Goal: Task Accomplishment & Management: Use online tool/utility

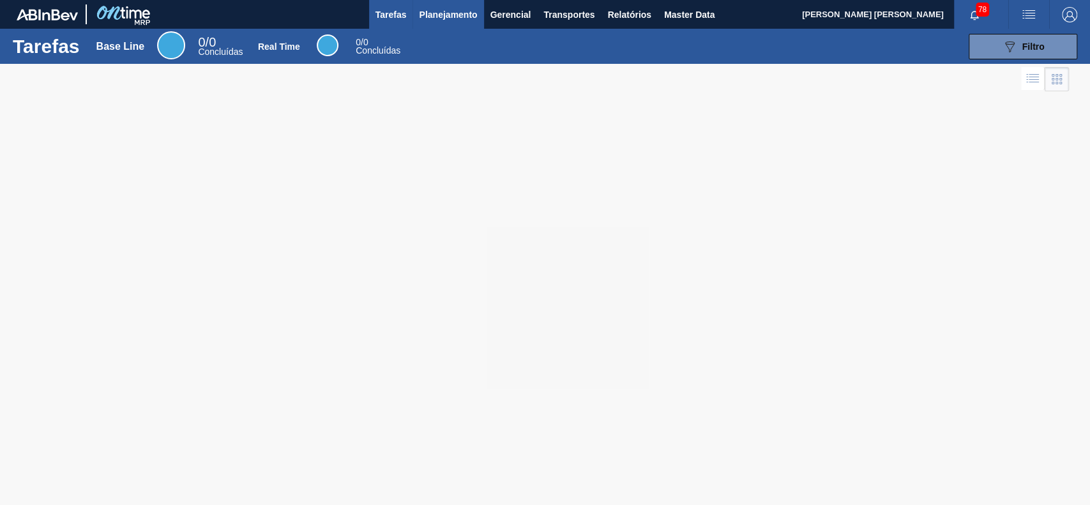
click at [439, 23] on button "Planejamento" at bounding box center [447, 14] width 71 height 29
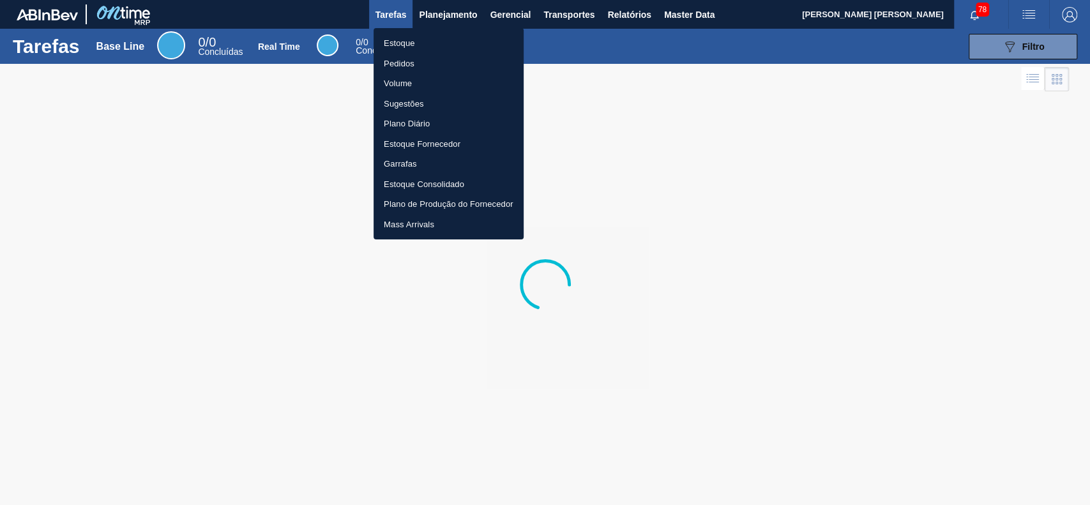
click at [444, 46] on li "Estoque" at bounding box center [449, 43] width 150 height 20
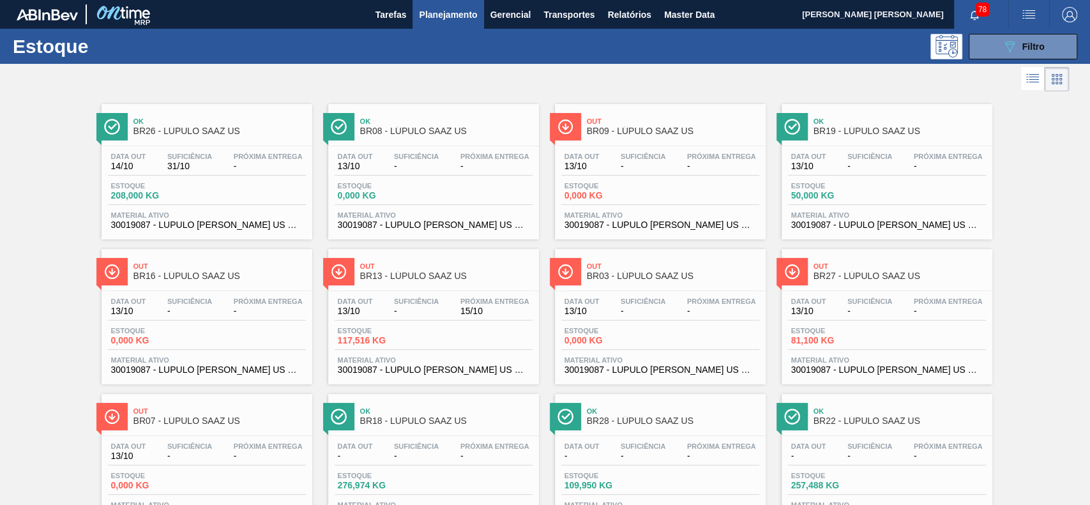
drag, startPoint x: 987, startPoint y: 56, endPoint x: 976, endPoint y: 139, distance: 83.6
click at [987, 58] on button "089F7B8B-B2A5-4AFE-B5C0-19BA573D28AC Filtro" at bounding box center [1023, 47] width 109 height 26
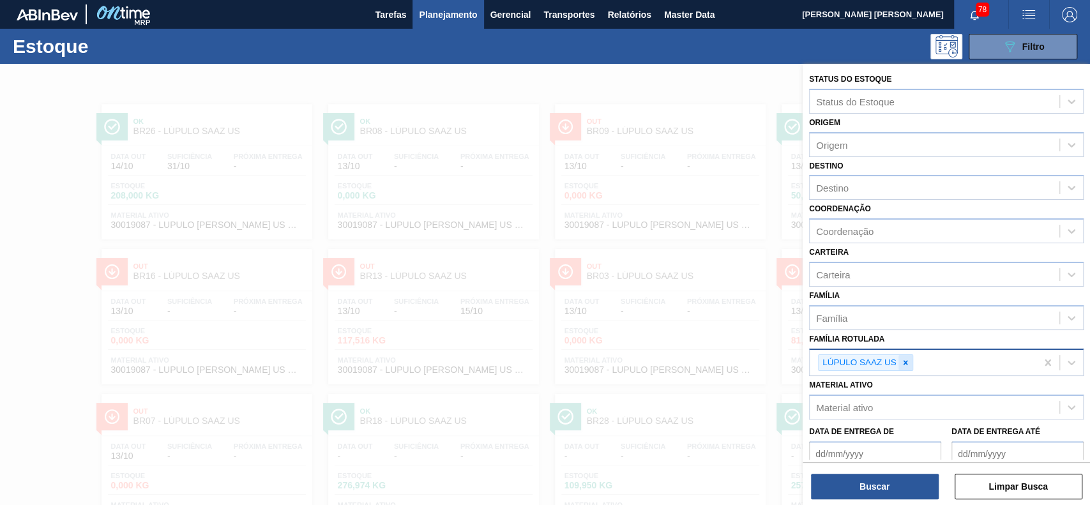
click at [898, 363] on div at bounding box center [905, 363] width 14 height 16
click at [885, 395] on div "Material ativo" at bounding box center [935, 404] width 250 height 19
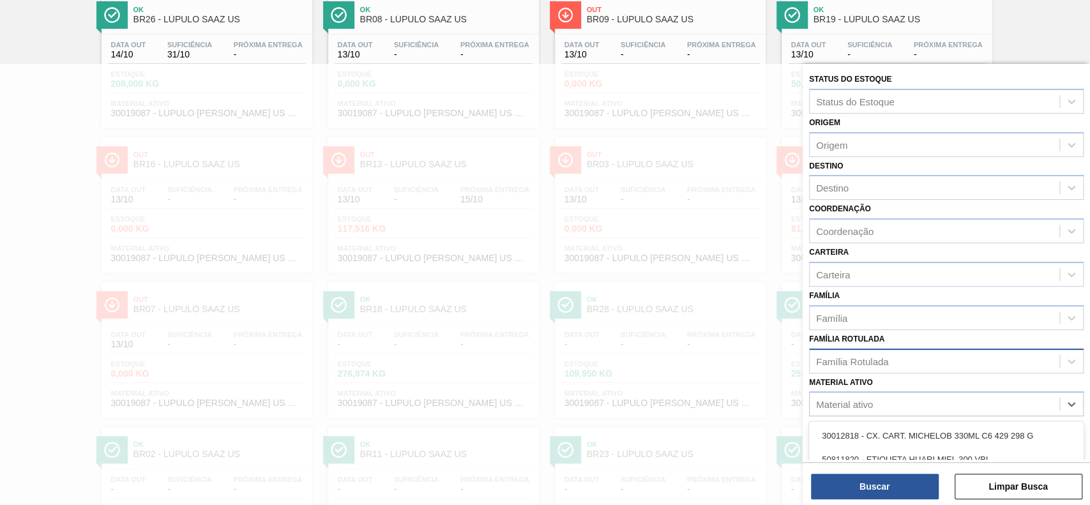
scroll to position [180, 0]
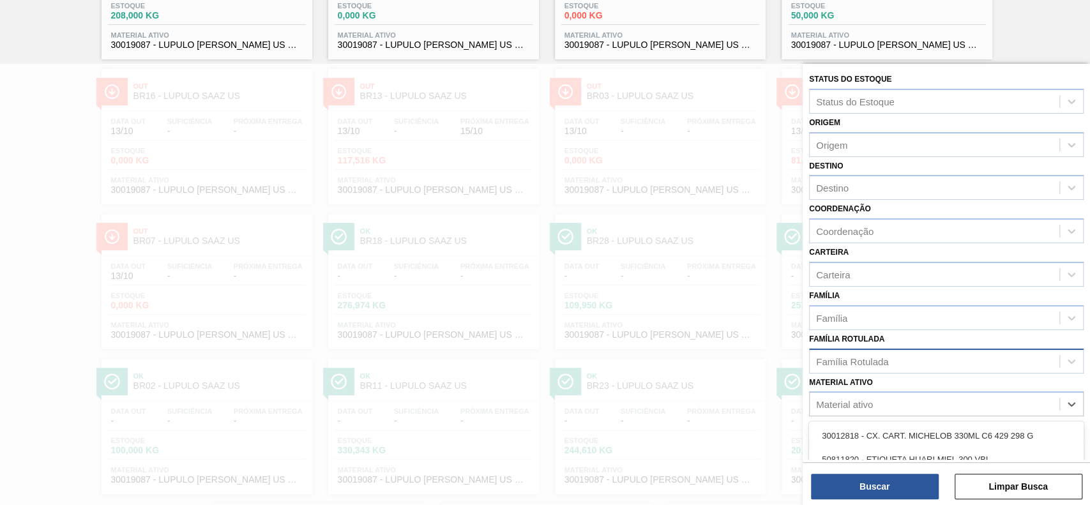
click at [888, 356] on div "Família Rotulada" at bounding box center [852, 361] width 72 height 11
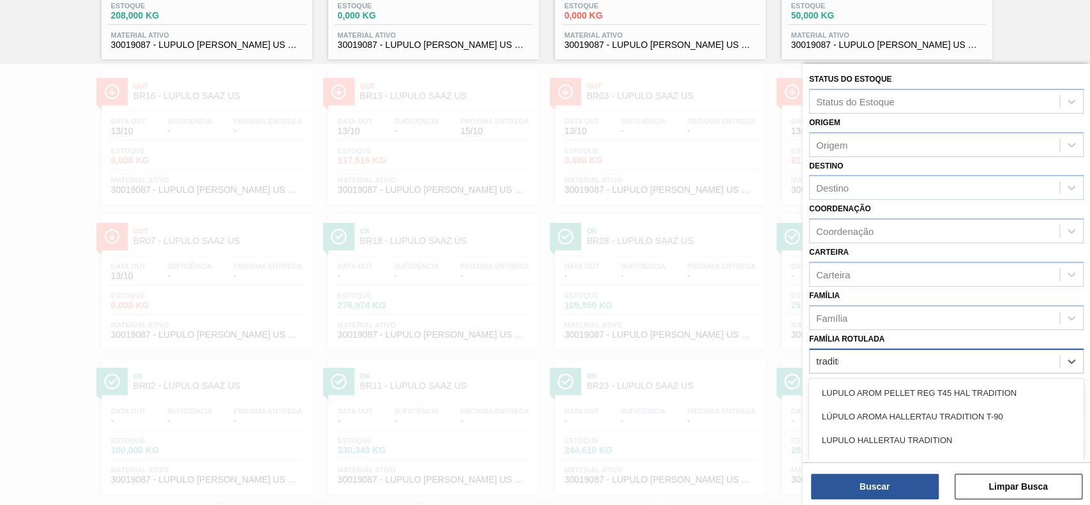
type Rotulada "traditio"
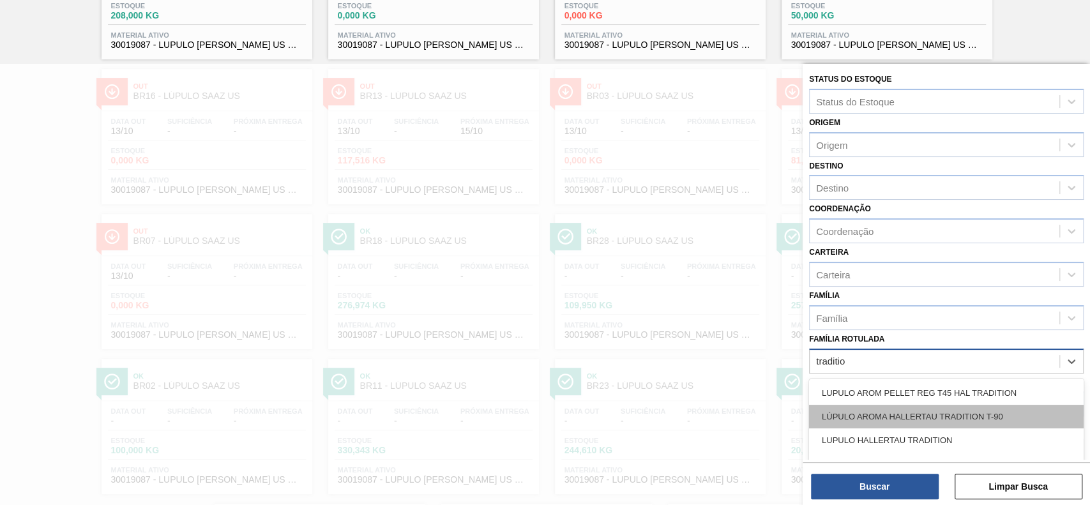
click at [929, 411] on div "LÚPULO AROMA HALLERTAU TRADITION T-90" at bounding box center [946, 417] width 275 height 24
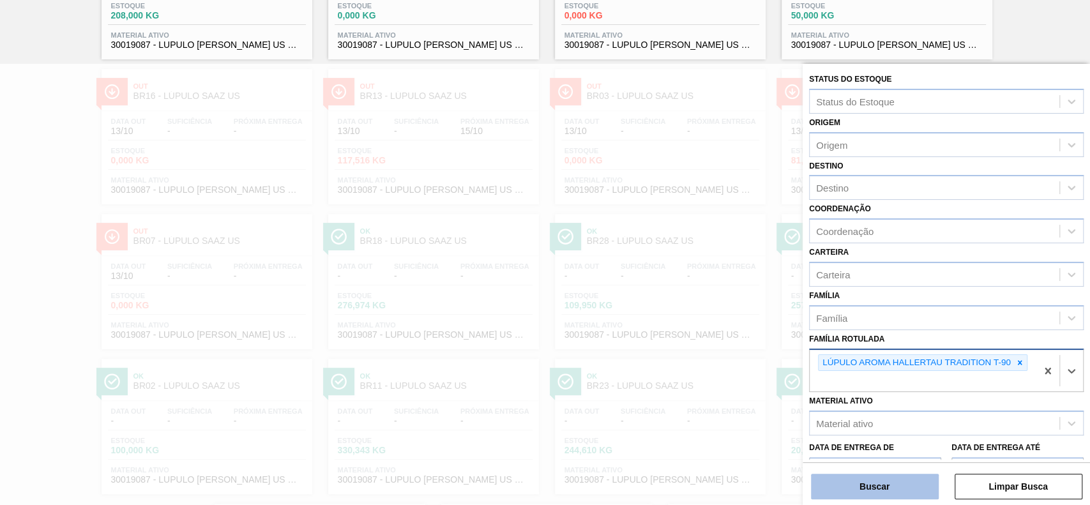
click at [902, 490] on button "Buscar" at bounding box center [875, 487] width 128 height 26
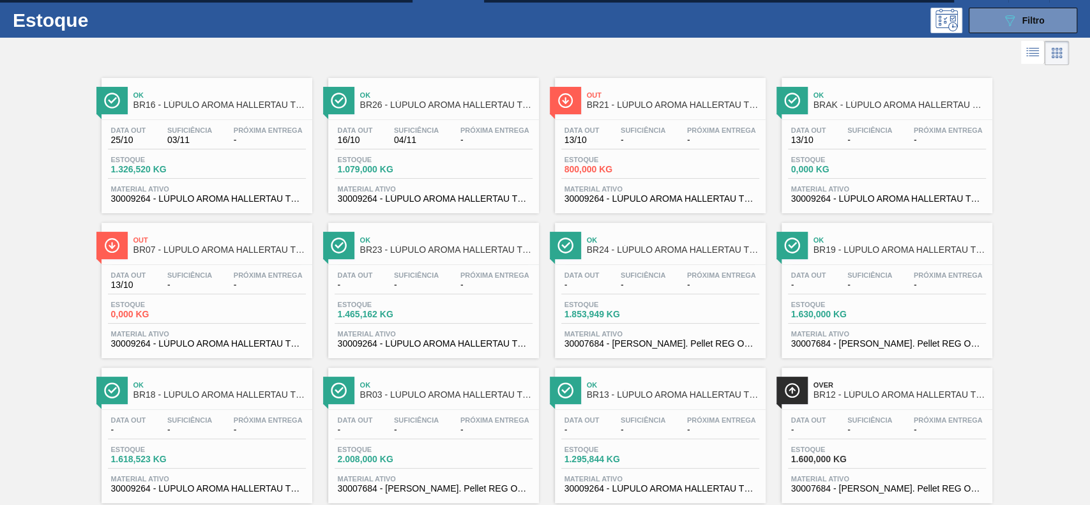
scroll to position [0, 0]
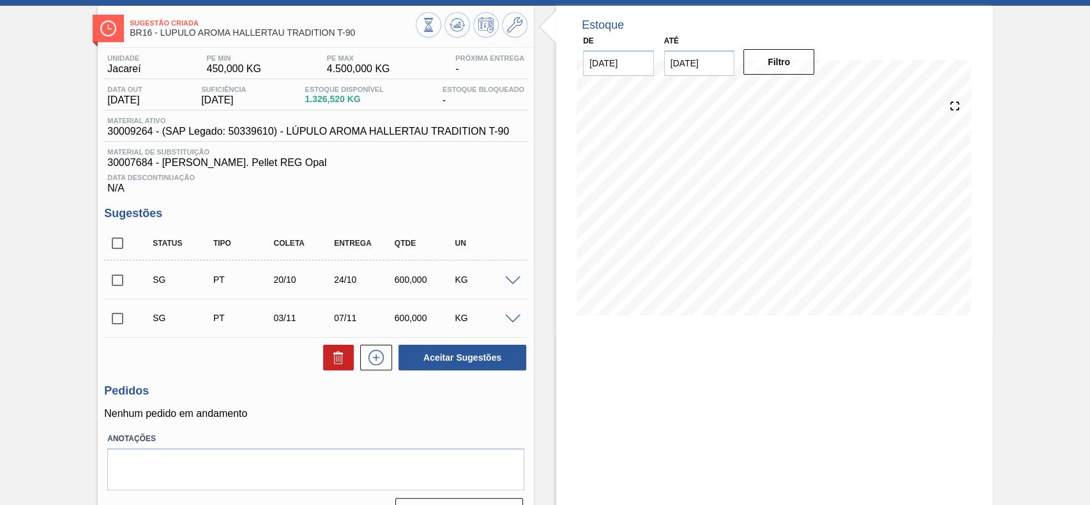
scroll to position [90, 0]
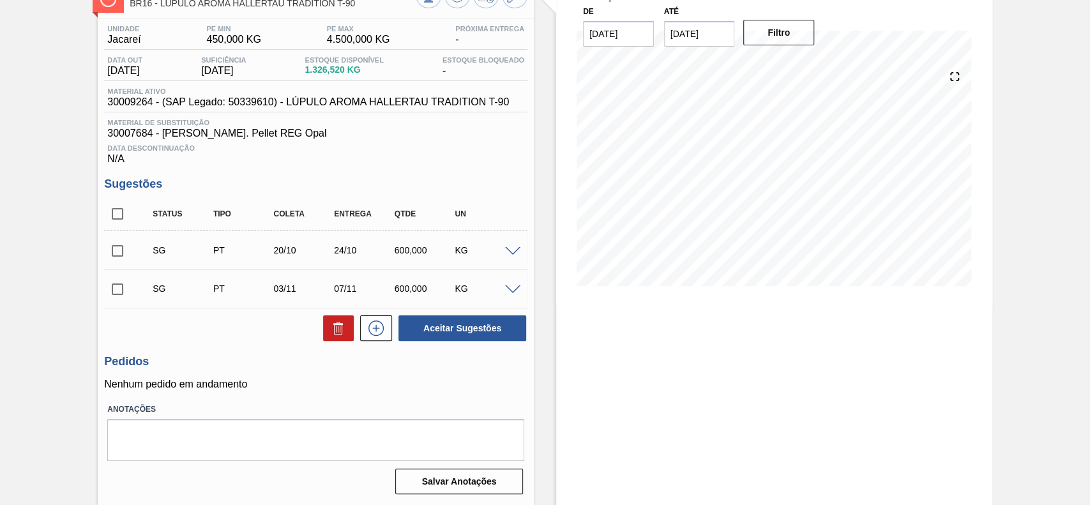
click at [513, 250] on span at bounding box center [512, 252] width 15 height 10
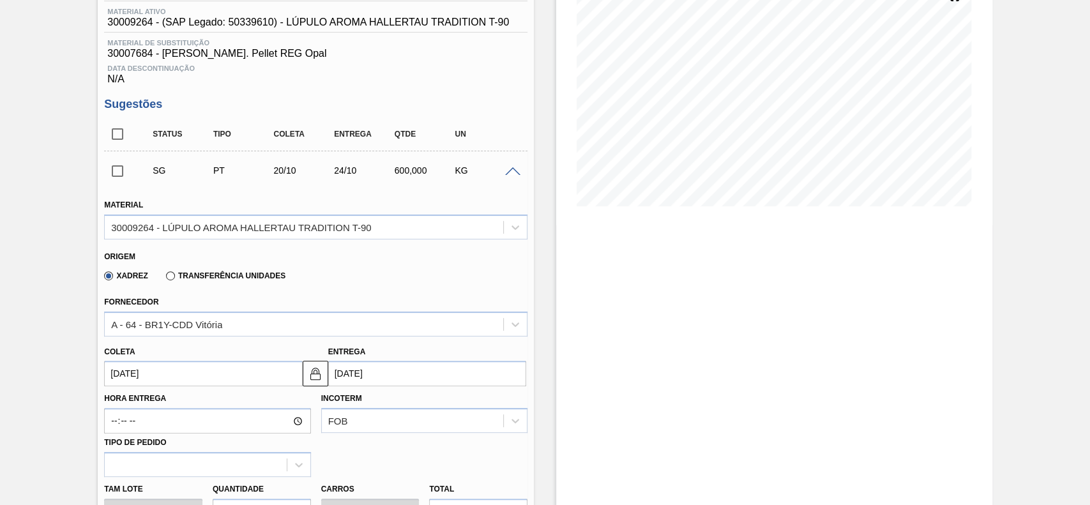
scroll to position [261, 0]
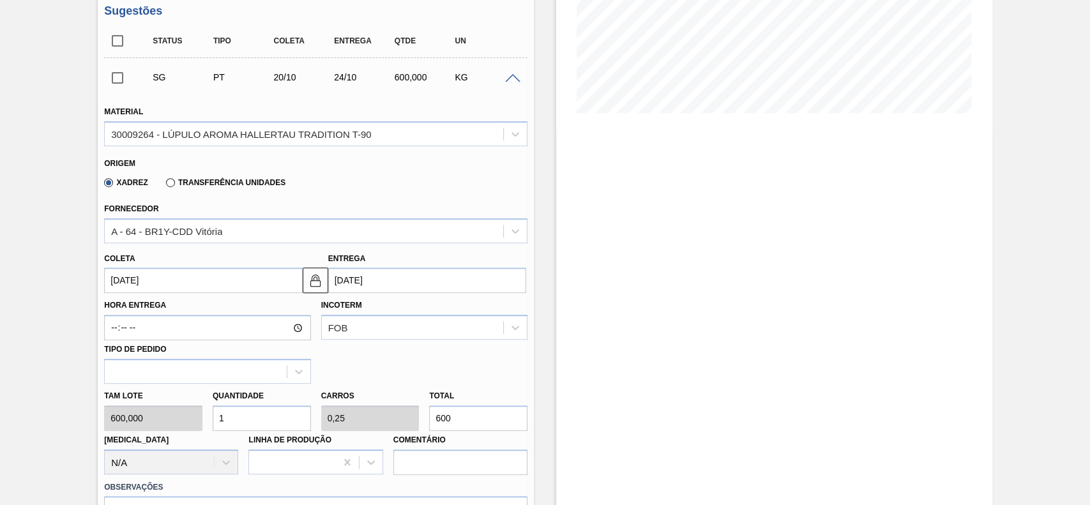
click at [225, 190] on div "Xadrez Transferência Unidades" at bounding box center [192, 182] width 186 height 22
click at [205, 186] on label "Transferência Unidades" at bounding box center [225, 182] width 119 height 9
click at [164, 185] on input "Transferência Unidades" at bounding box center [164, 185] width 0 height 0
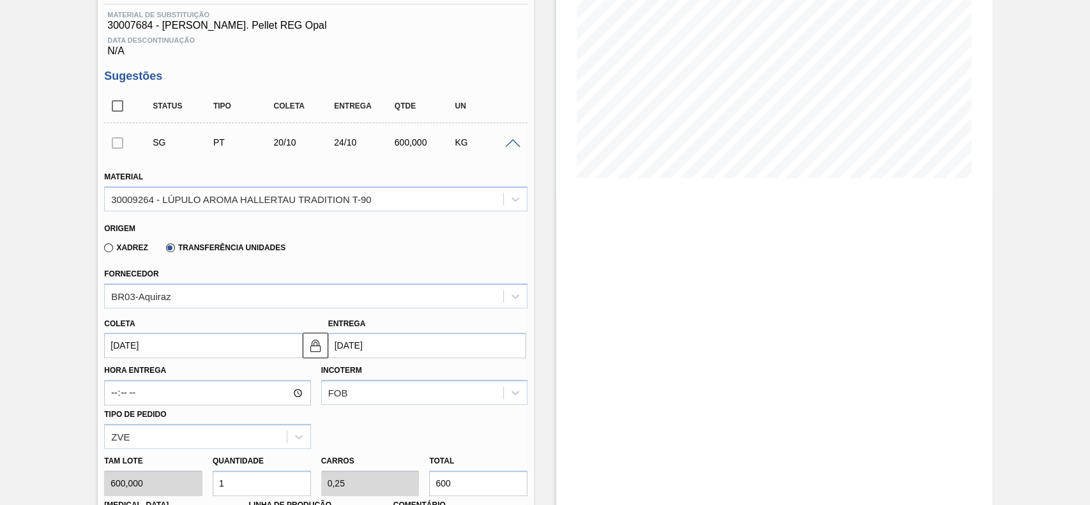
scroll to position [255, 0]
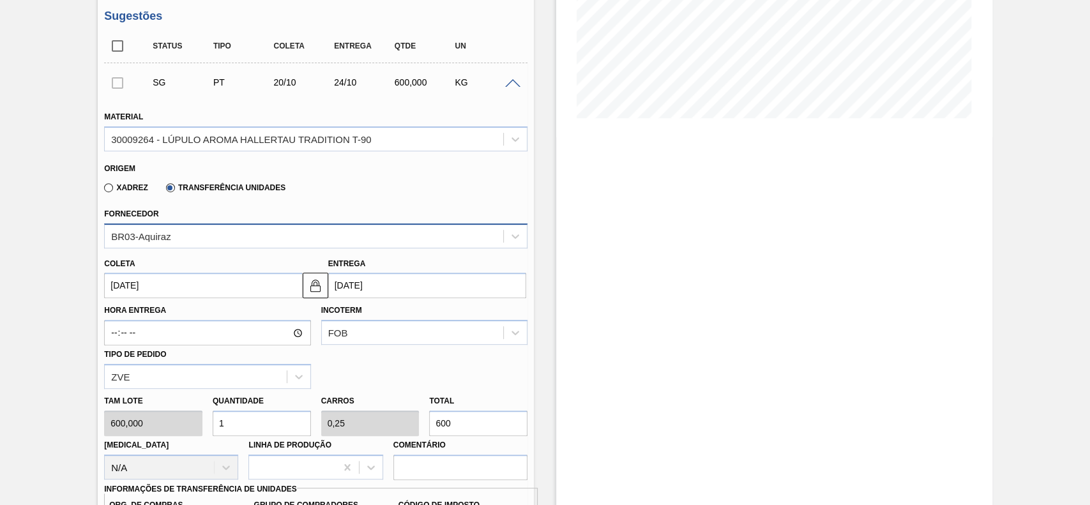
click at [188, 243] on div "BR03-Aquiraz" at bounding box center [304, 236] width 398 height 19
click at [191, 238] on div "BR03-Aquiraz" at bounding box center [304, 236] width 398 height 19
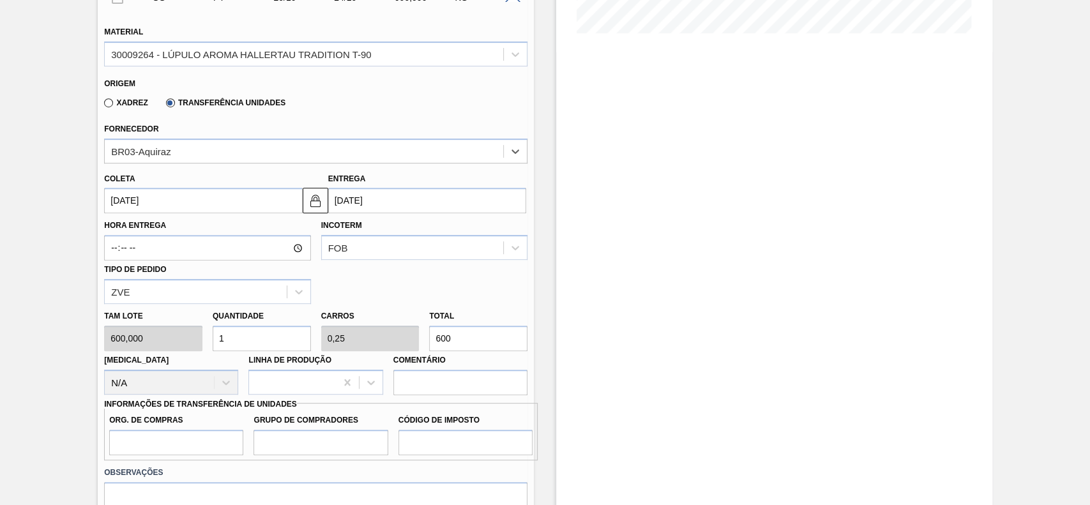
click at [476, 347] on input "600" at bounding box center [478, 339] width 98 height 26
type input "0,015"
type input "0,004"
type input "9"
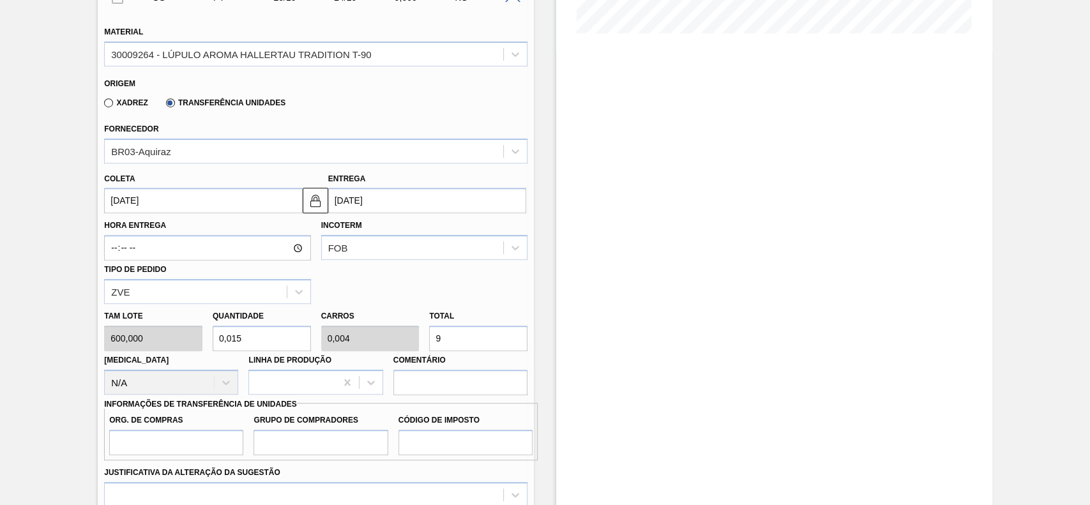
type input "0,158"
type input "0,04"
type input "950"
type input "1,583"
type input "0,396"
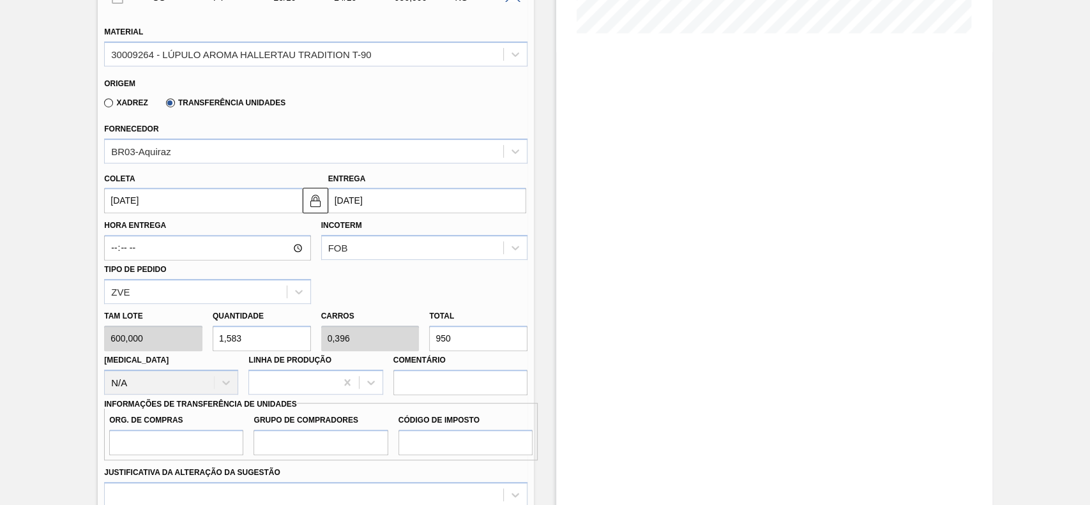
type input "950"
click at [194, 202] on input "20/10/2025" at bounding box center [203, 201] width 198 height 26
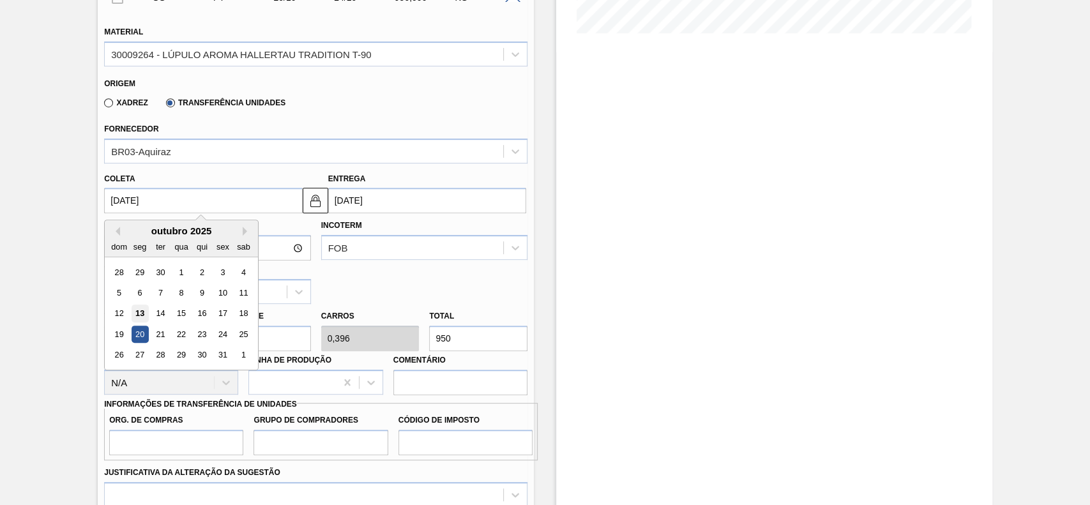
click at [139, 320] on div "13" at bounding box center [140, 313] width 17 height 17
type input "13/10/2025"
type input "17/10/2025"
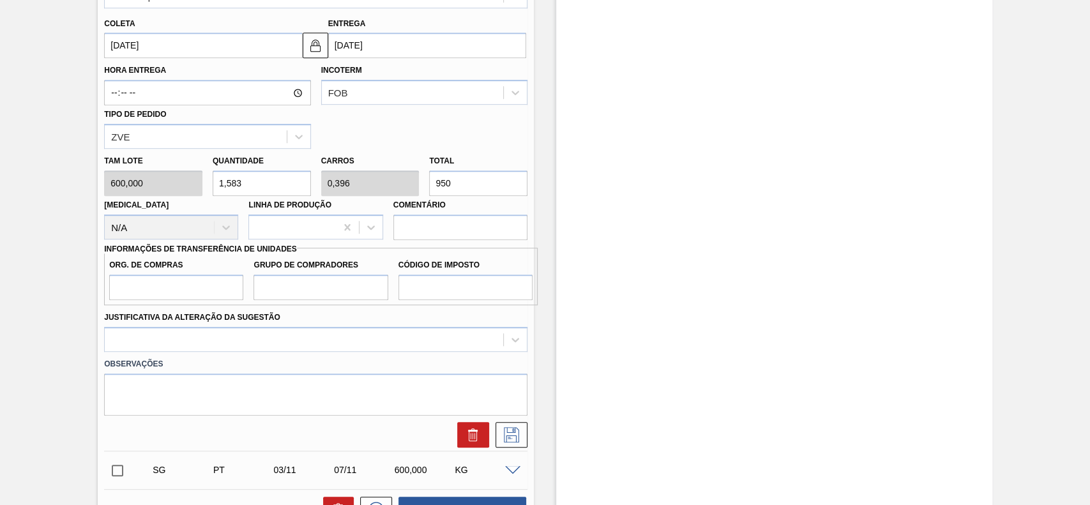
scroll to position [511, 0]
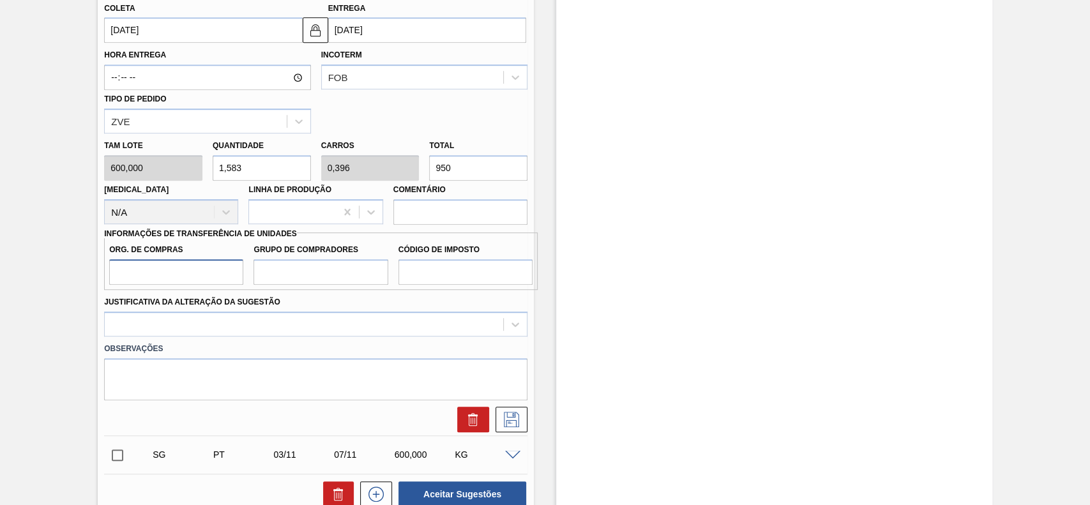
click at [188, 278] on input "Org. de Compras" at bounding box center [176, 272] width 134 height 26
type input "BR00"
click at [299, 271] on input "Grupo de Compradores" at bounding box center [320, 272] width 134 height 26
type input "A01"
click at [458, 285] on input "Código de Imposto" at bounding box center [465, 272] width 134 height 26
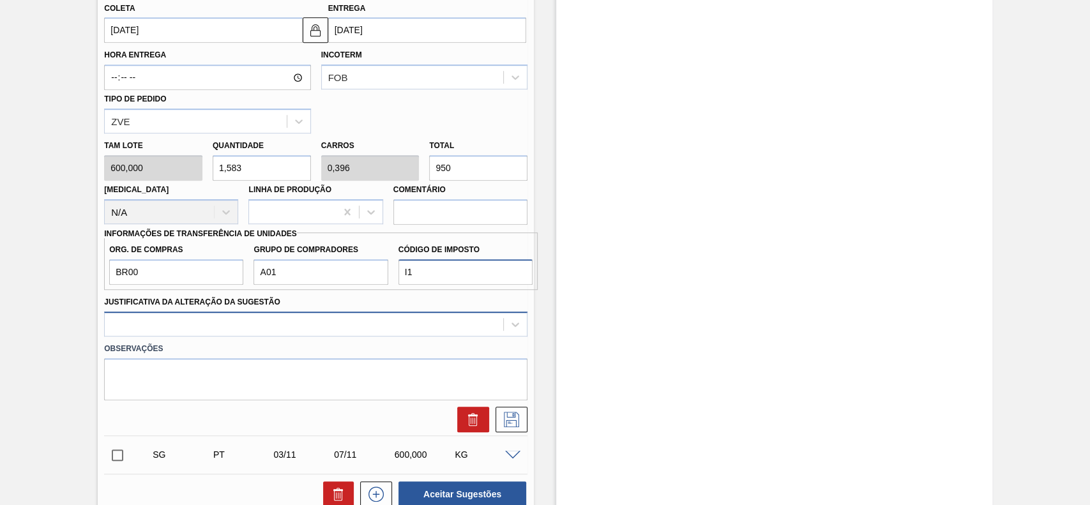
type input "I1"
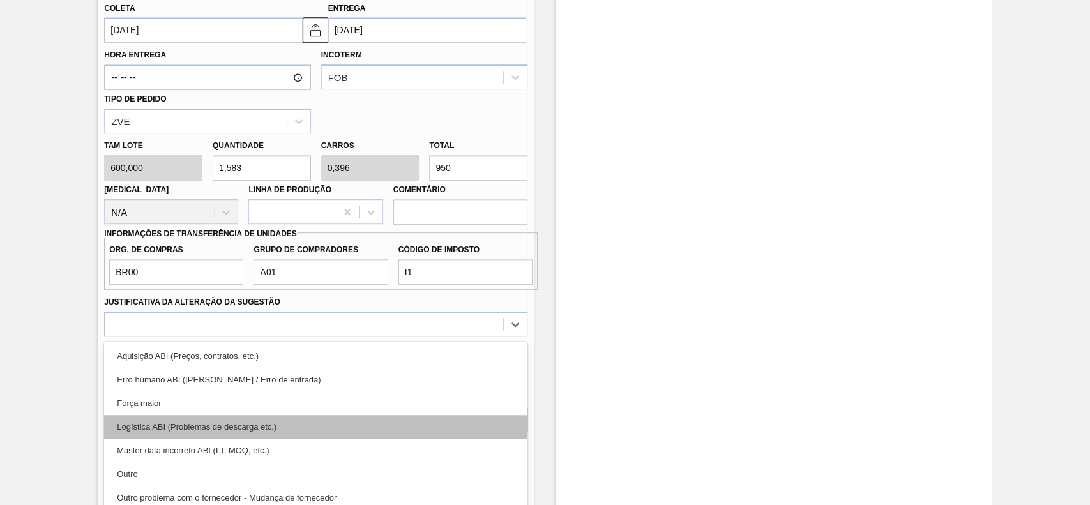
drag, startPoint x: 286, startPoint y: 329, endPoint x: 170, endPoint y: 398, distance: 135.1
click at [285, 330] on div "option Aquisição ABI (Preços, contratos, etc.) focused, 1 of 18. 18 results ava…" at bounding box center [315, 324] width 423 height 25
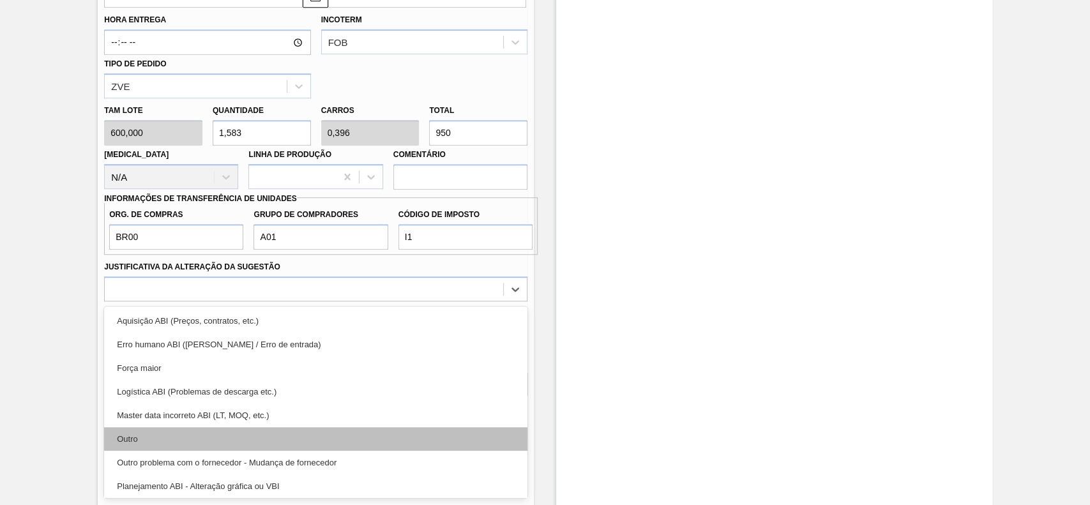
click at [163, 437] on div "Outro" at bounding box center [315, 439] width 423 height 24
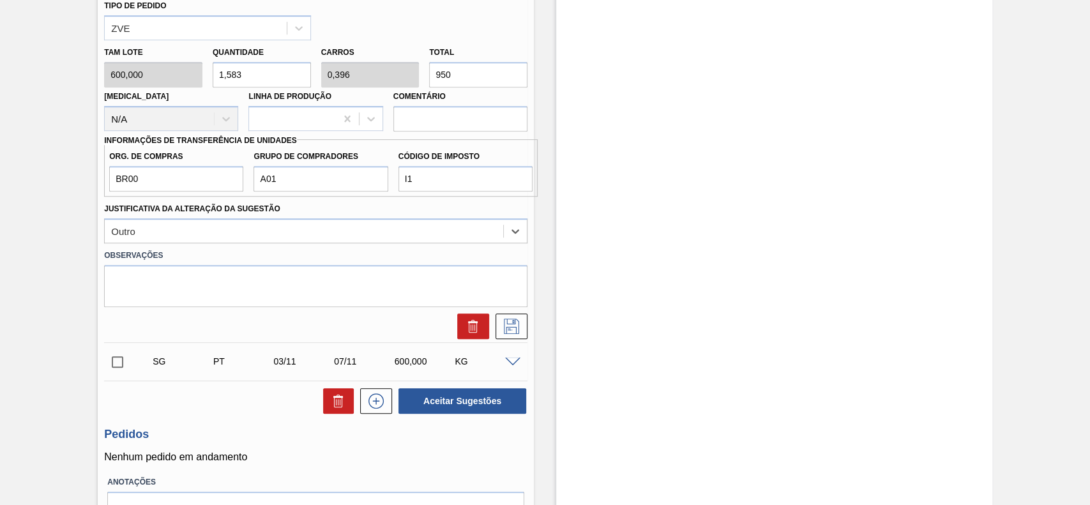
scroll to position [631, 0]
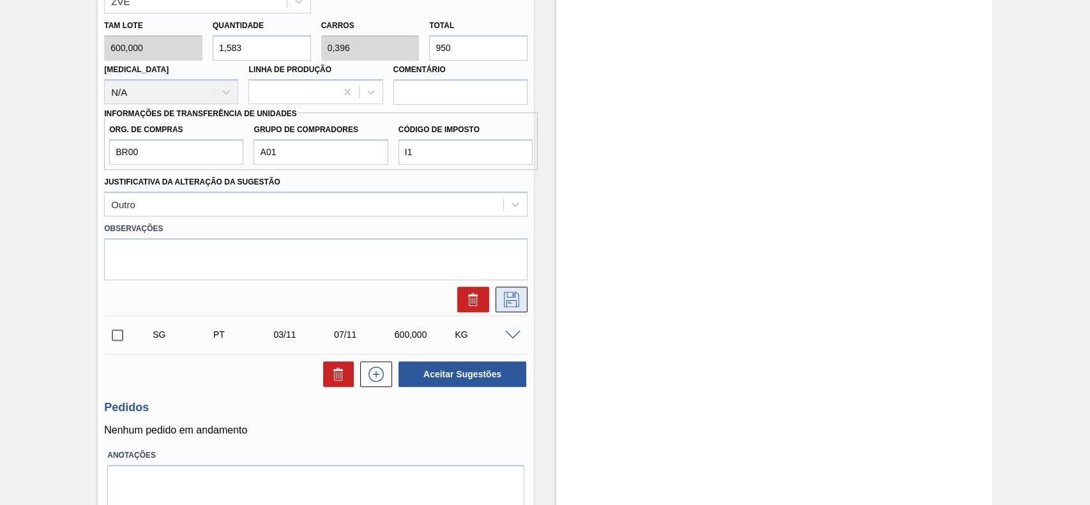
click at [514, 291] on button at bounding box center [511, 300] width 32 height 26
click at [506, 303] on icon at bounding box center [511, 299] width 15 height 15
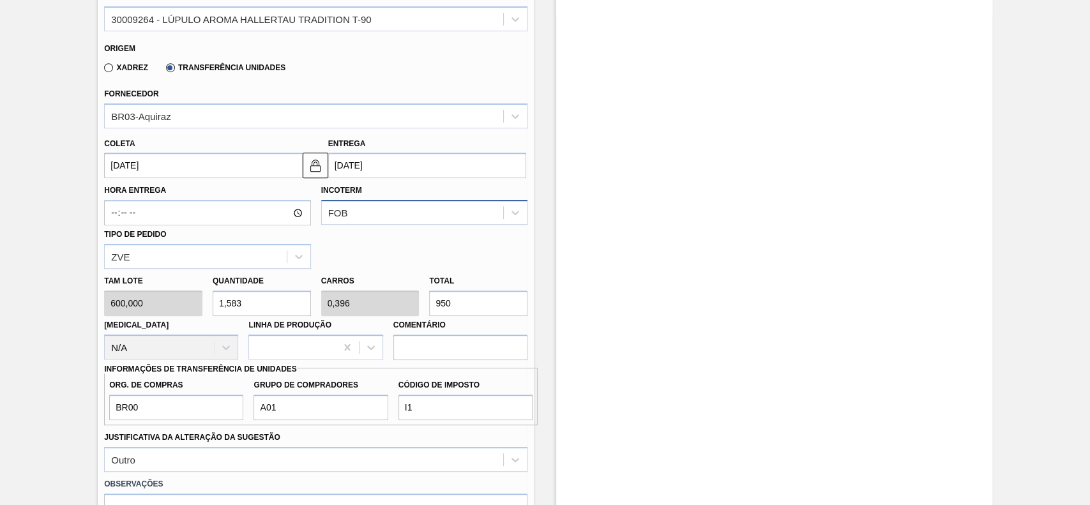
scroll to position [205, 0]
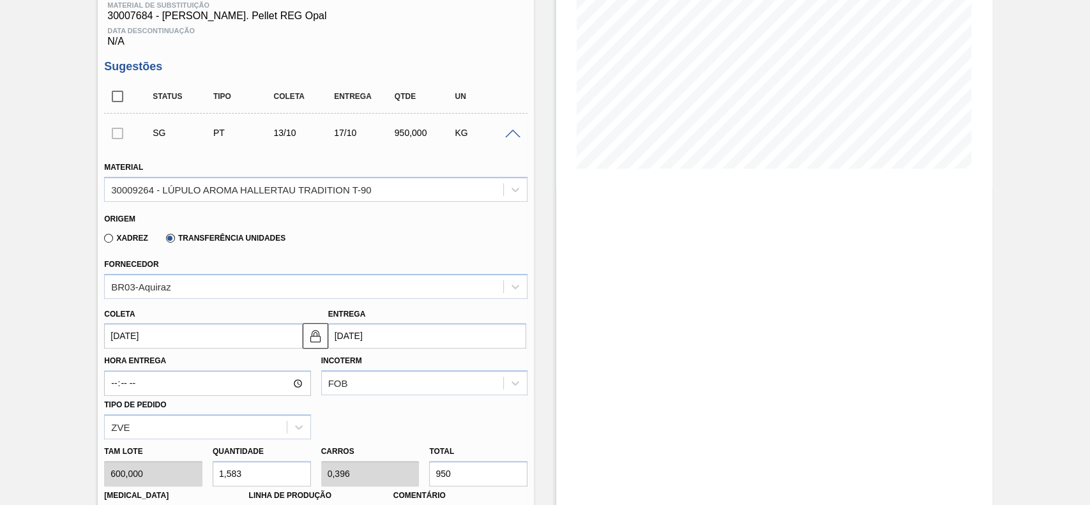
click at [507, 140] on div "SG PT 13/10 17/10 950,000 KG" at bounding box center [315, 133] width 423 height 32
click at [510, 139] on span at bounding box center [512, 135] width 15 height 10
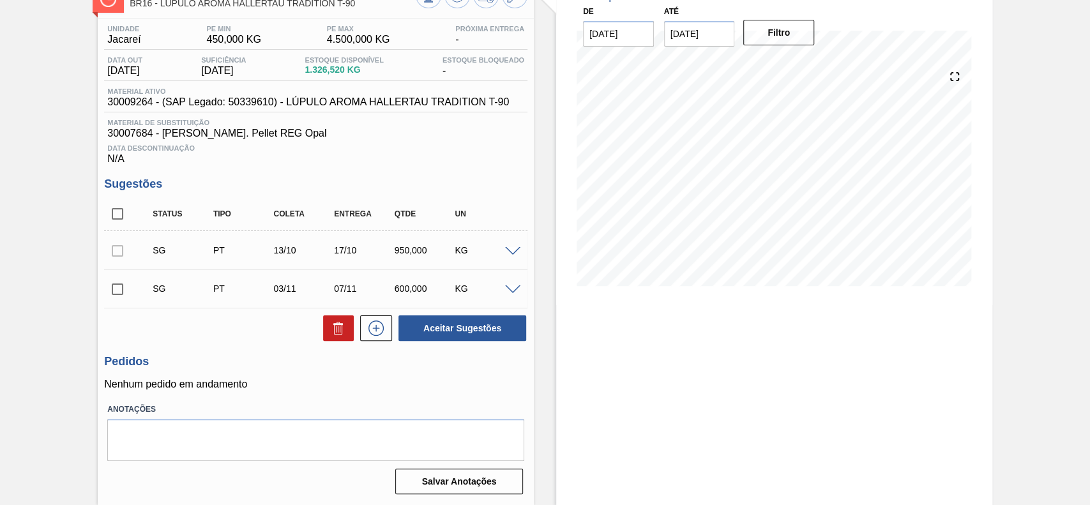
click at [119, 253] on div at bounding box center [117, 251] width 27 height 26
click at [514, 249] on span at bounding box center [512, 252] width 15 height 10
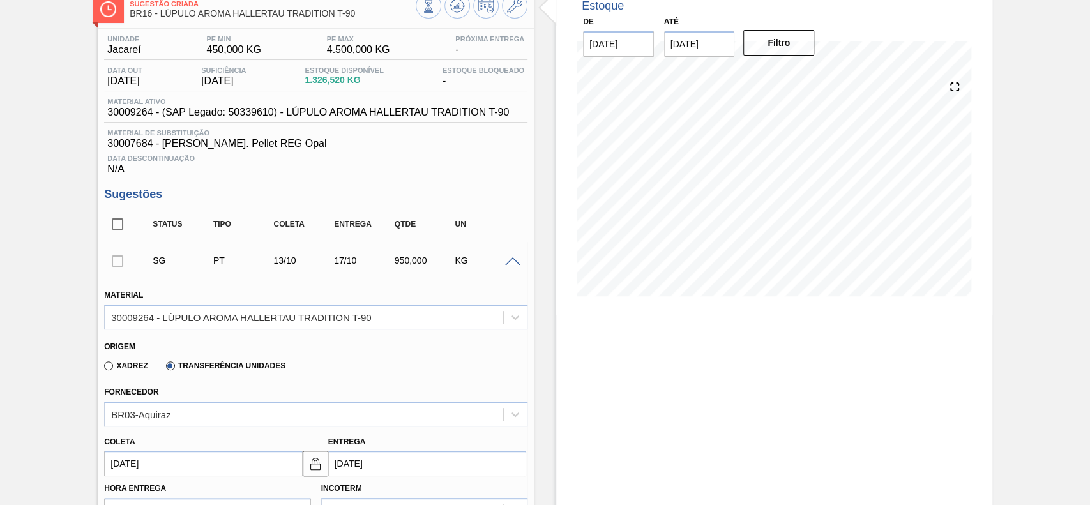
scroll to position [0, 0]
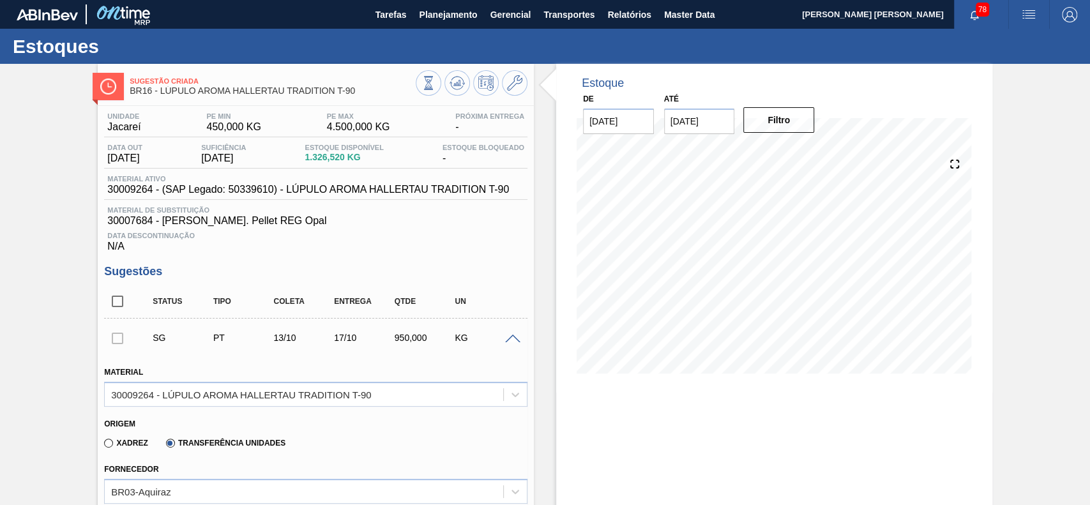
click at [500, 346] on div "SG PT 13/10 17/10 950,000 KG" at bounding box center [325, 338] width 363 height 26
drag, startPoint x: 503, startPoint y: 342, endPoint x: 264, endPoint y: 135, distance: 316.4
click at [502, 341] on div at bounding box center [515, 338] width 26 height 10
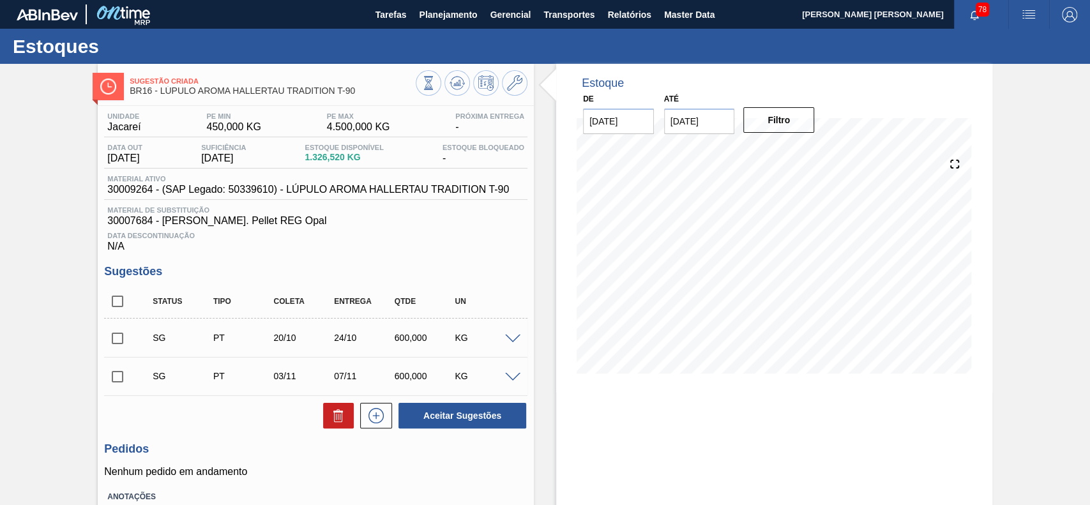
click at [506, 335] on div "KG" at bounding box center [484, 338] width 66 height 10
click at [513, 338] on span at bounding box center [512, 340] width 15 height 10
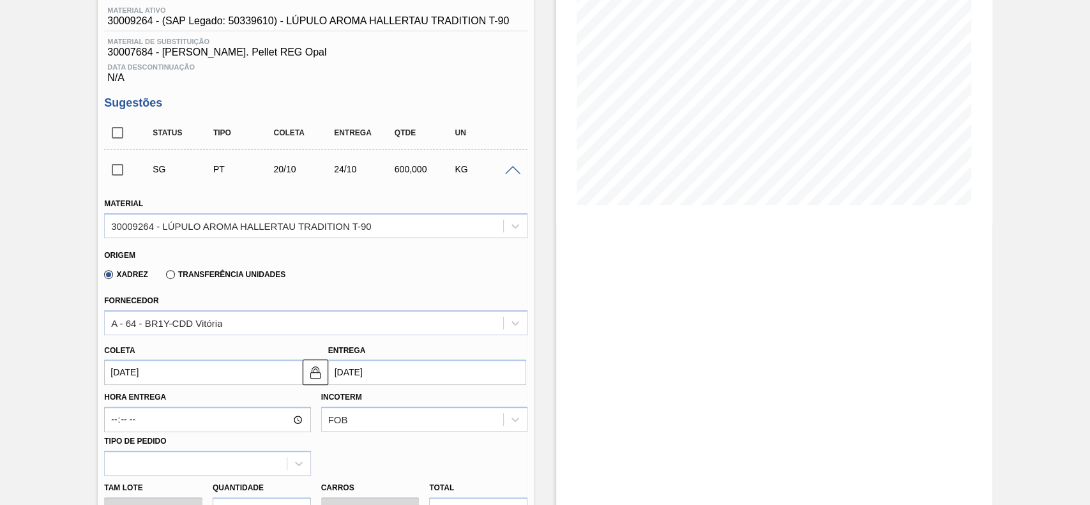
scroll to position [170, 0]
click at [169, 273] on label "Transferência Unidades" at bounding box center [225, 273] width 119 height 9
click at [164, 276] on input "Transferência Unidades" at bounding box center [164, 276] width 0 height 0
click at [218, 331] on div "BR03-Aquiraz" at bounding box center [315, 321] width 423 height 25
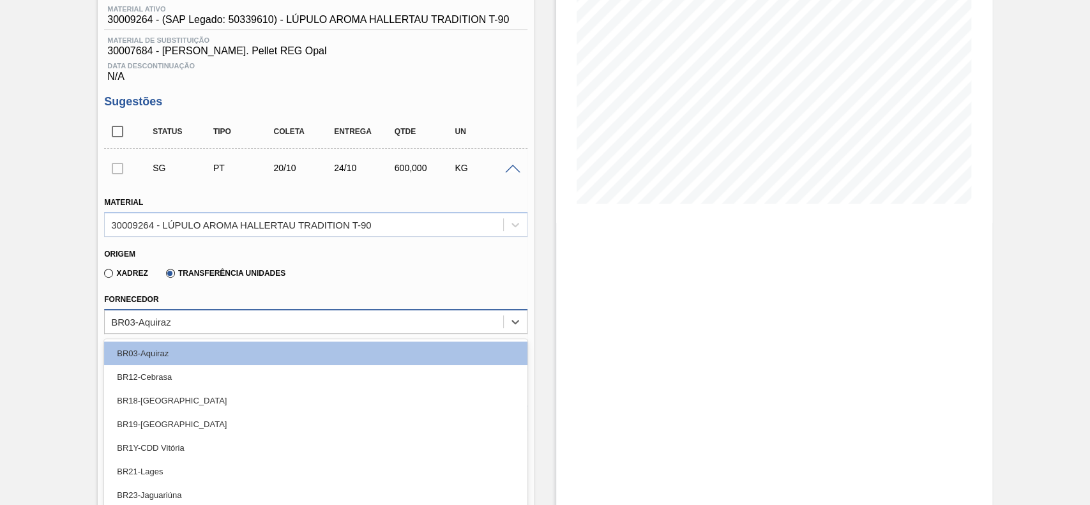
scroll to position [202, 0]
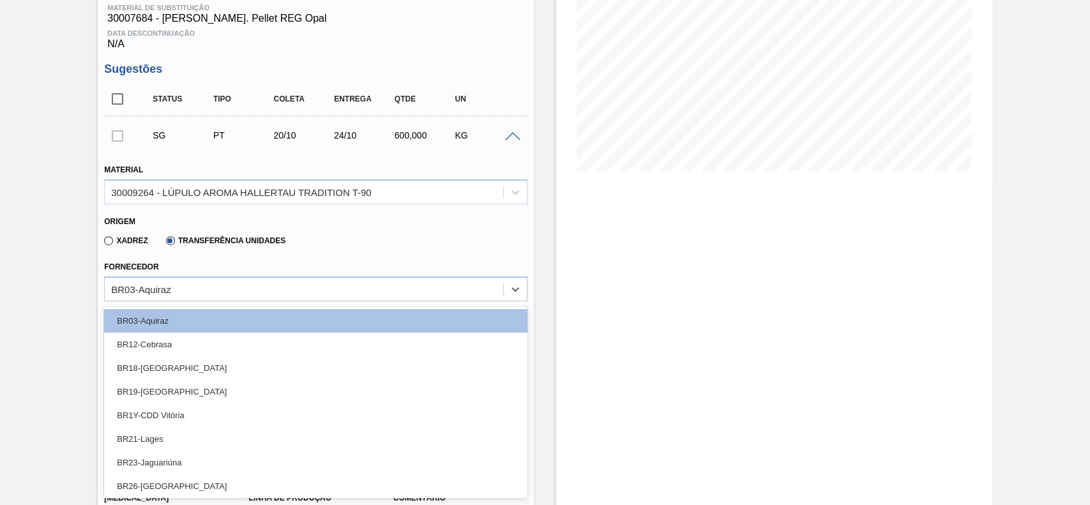
click at [294, 267] on div "Fornecedor option BR03-Aquiraz focused, 1 of 11. 11 results available. Use Up a…" at bounding box center [315, 279] width 423 height 43
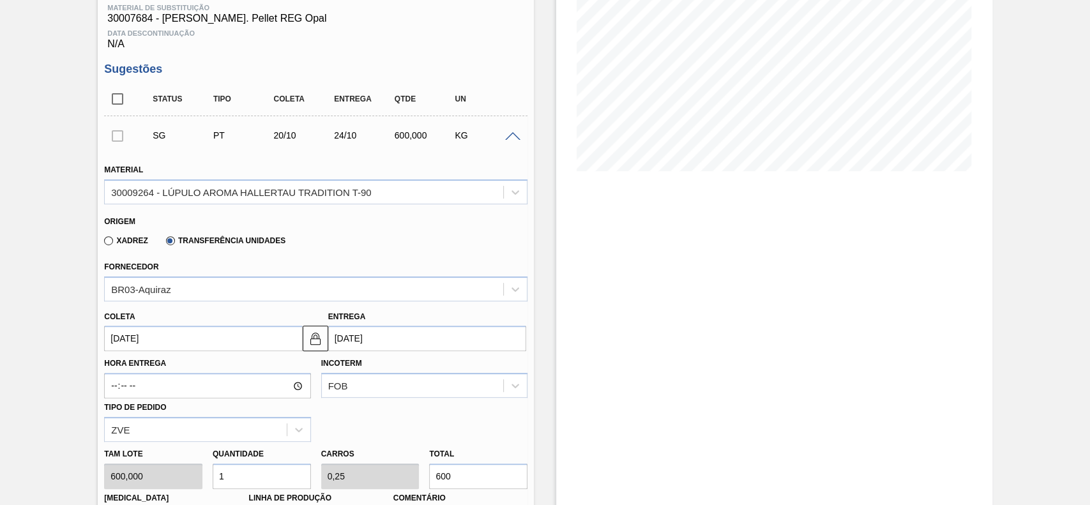
scroll to position [373, 0]
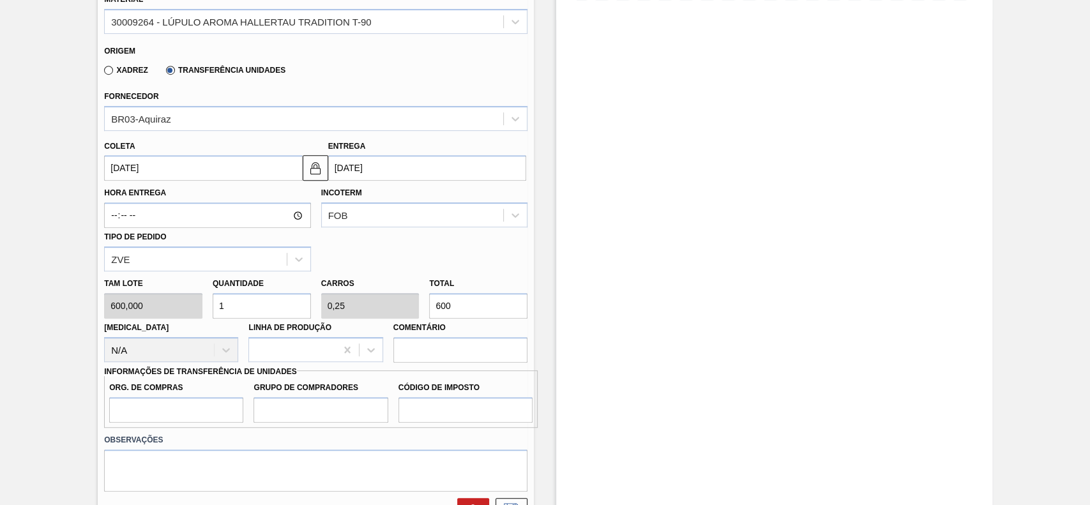
click at [183, 158] on input "20/10/2025" at bounding box center [203, 168] width 198 height 26
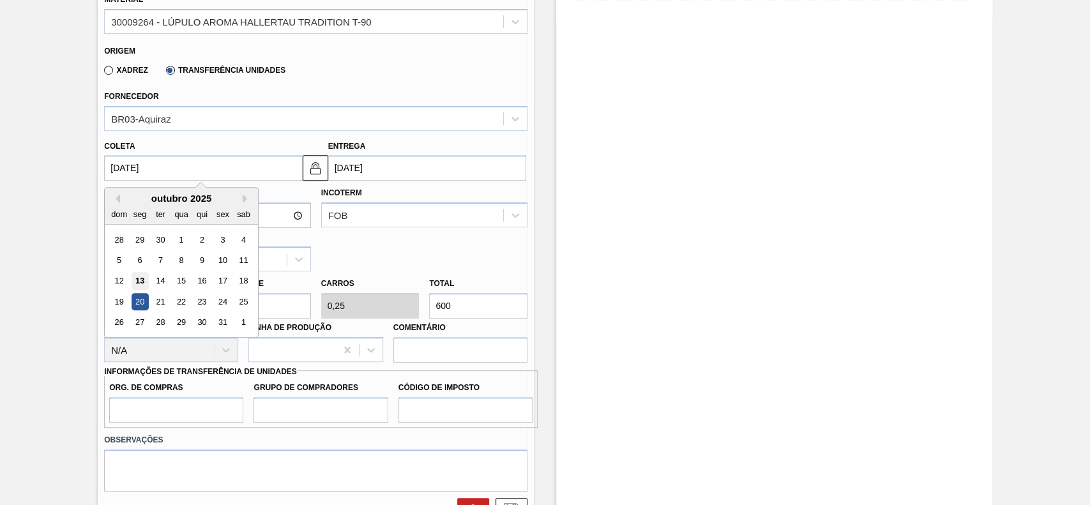
click at [140, 278] on div "13" at bounding box center [140, 281] width 17 height 17
type input "13/10/2025"
type input "17/10/2025"
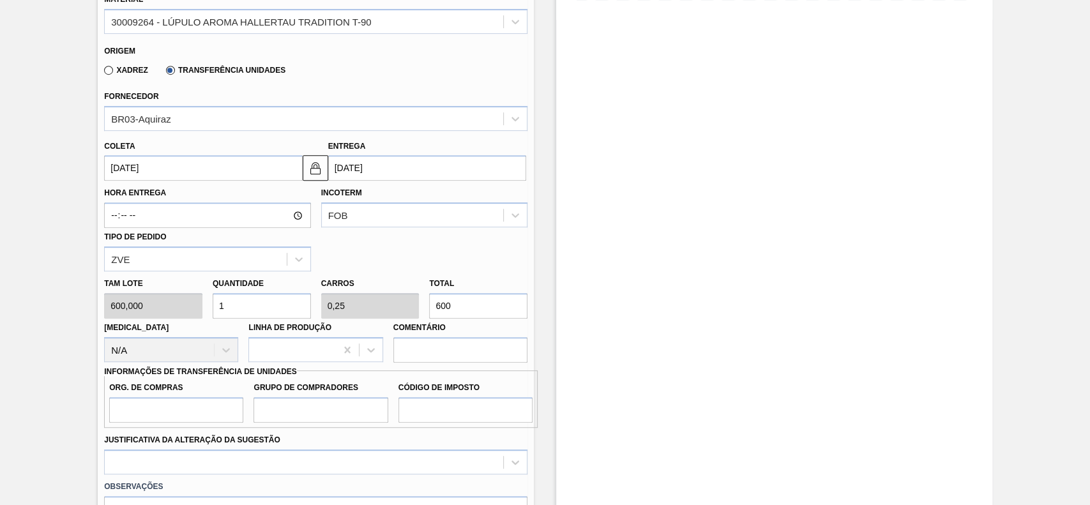
click at [457, 307] on input "600" at bounding box center [478, 306] width 98 height 26
type input "0,015"
type input "0,004"
type input "9"
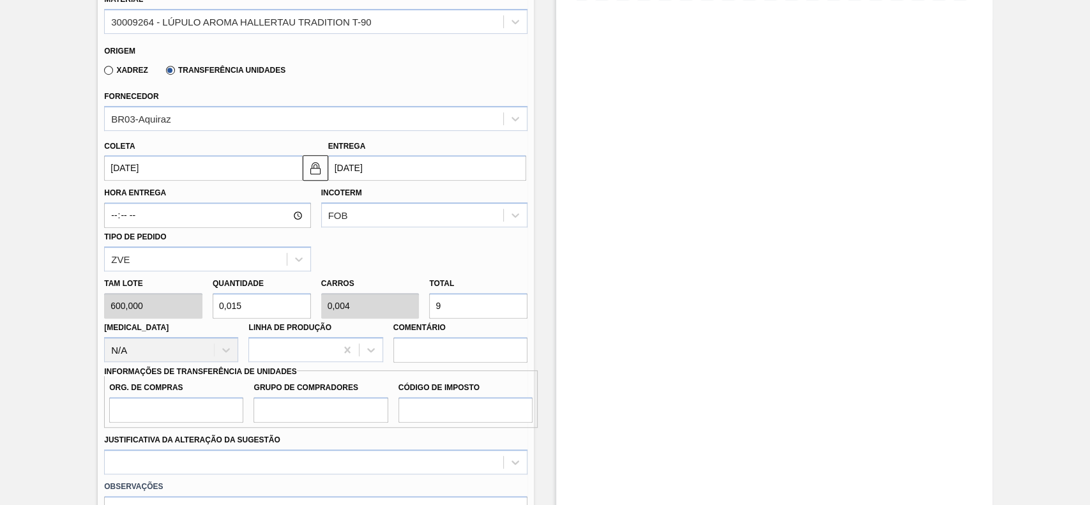
type input "0,158"
type input "0,04"
type input "950"
type input "1,583"
type input "0,396"
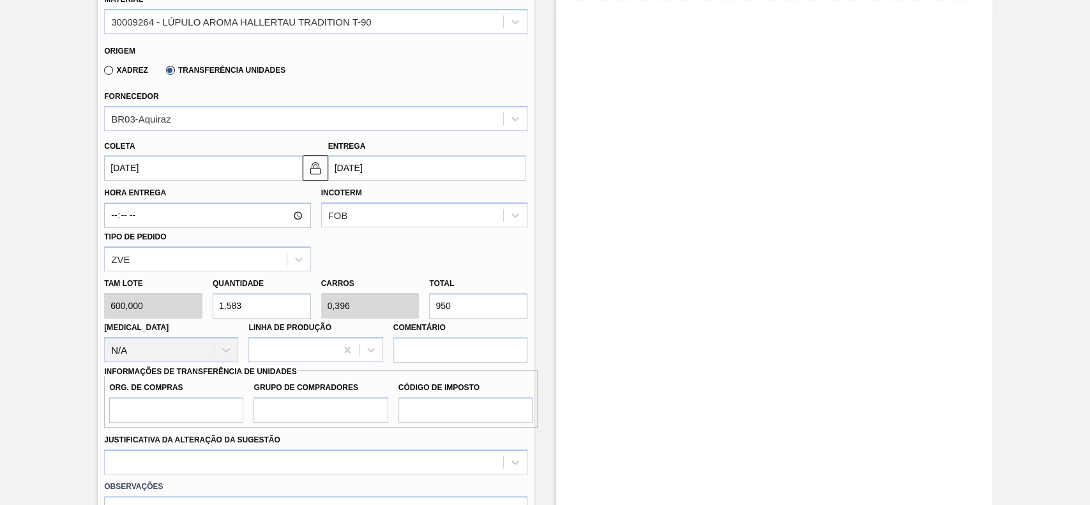
type input "950"
click at [205, 378] on input "Org. de Compras" at bounding box center [176, 410] width 134 height 26
type input "BR00"
click at [347, 378] on input "Grupo de Compradores" at bounding box center [320, 410] width 134 height 26
type input "A01"
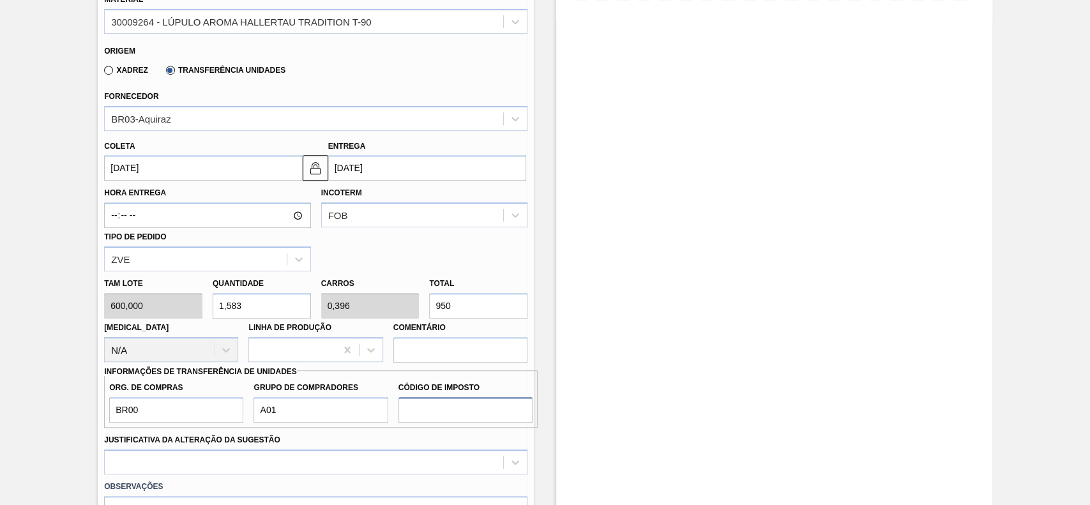
click at [442, 378] on input "Código de Imposto" at bounding box center [465, 410] width 134 height 26
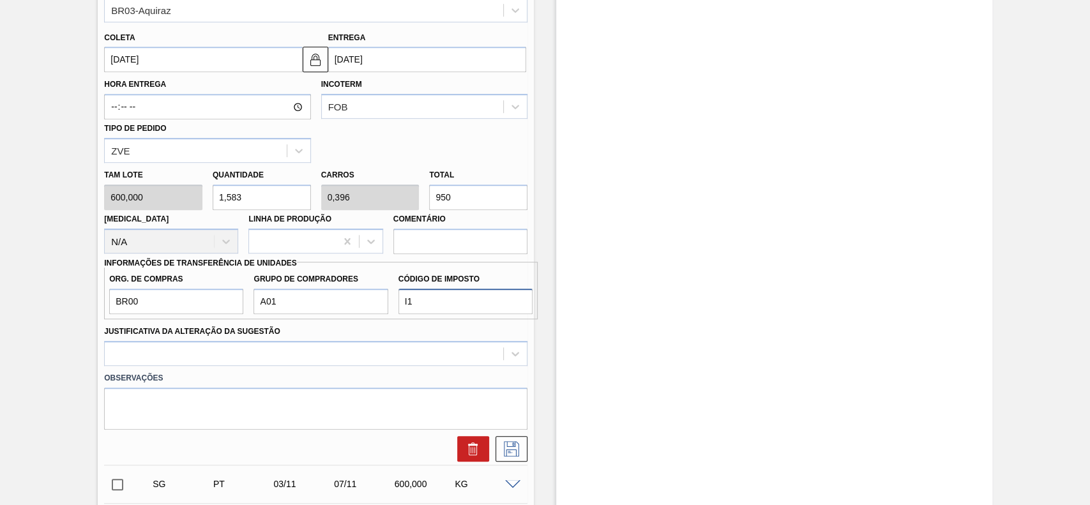
scroll to position [543, 0]
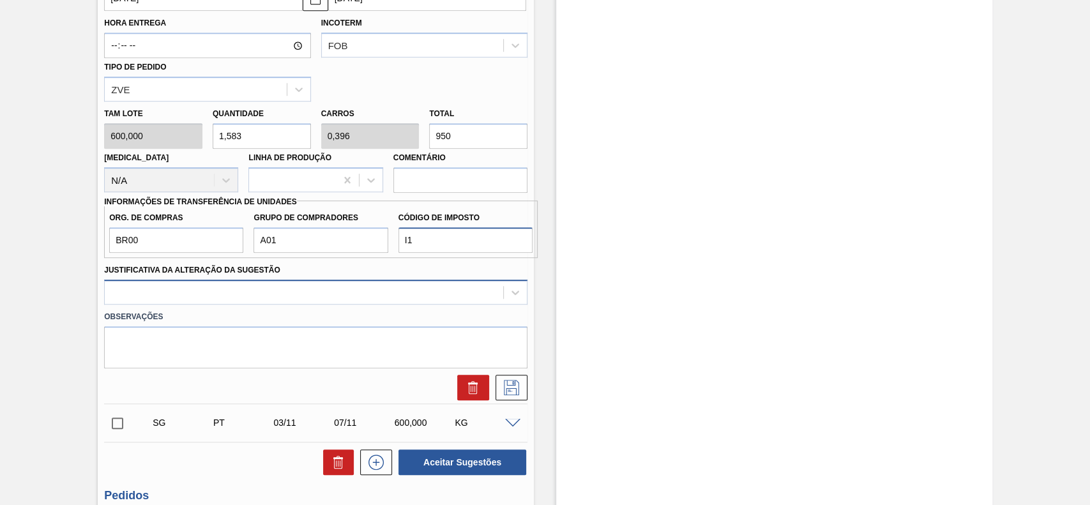
type input "I1"
click at [186, 289] on div at bounding box center [304, 292] width 398 height 19
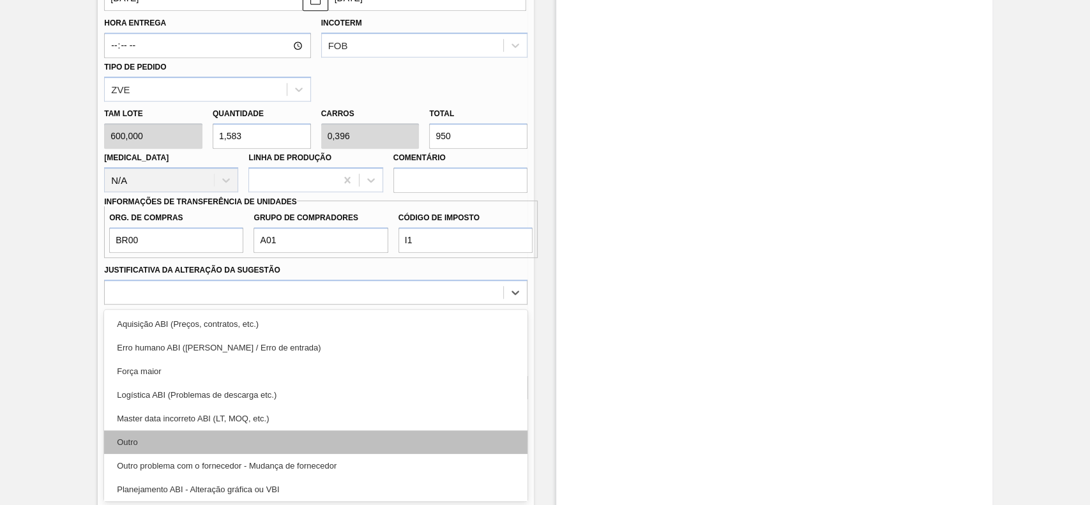
click at [170, 378] on div "Outro" at bounding box center [315, 442] width 423 height 24
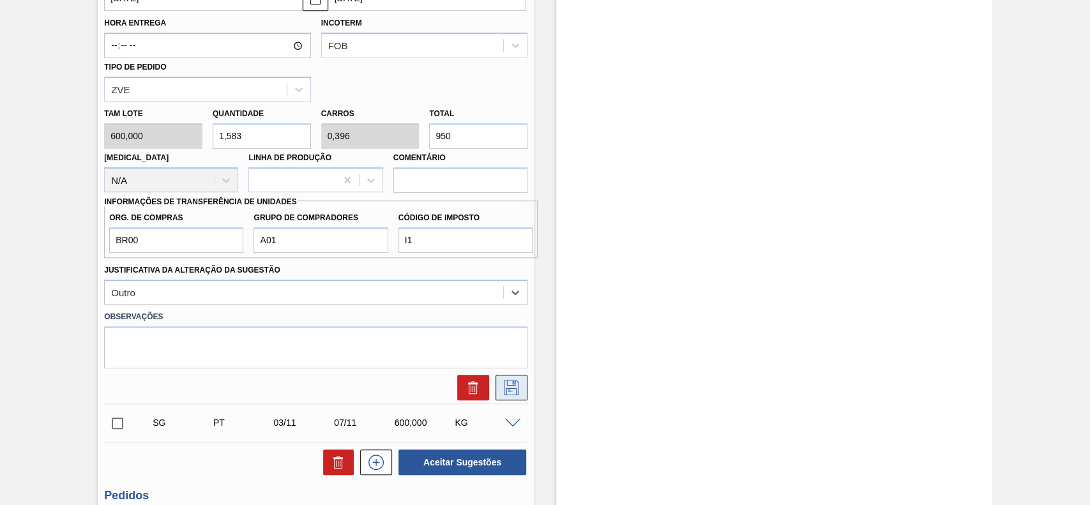
click at [520, 378] on icon at bounding box center [511, 387] width 20 height 15
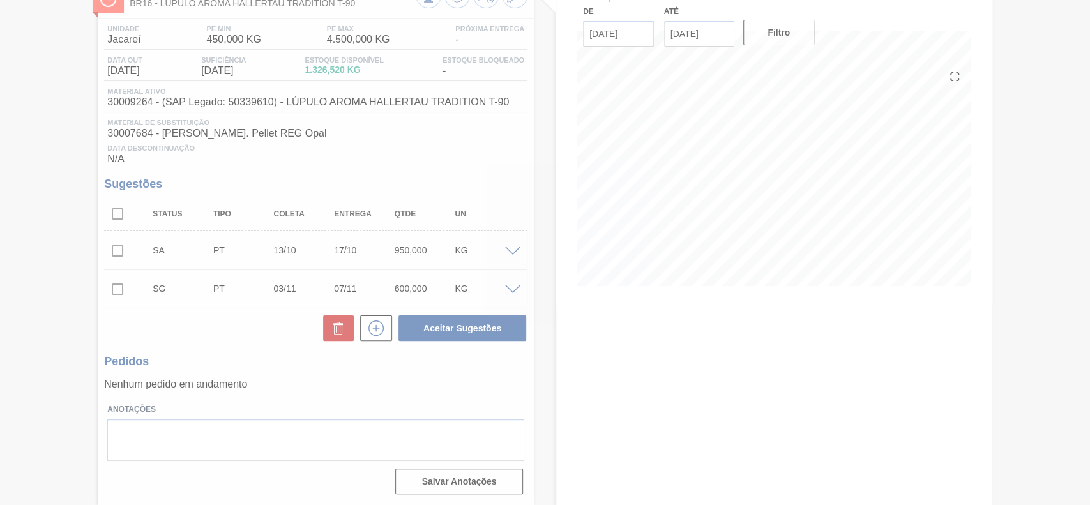
scroll to position [90, 0]
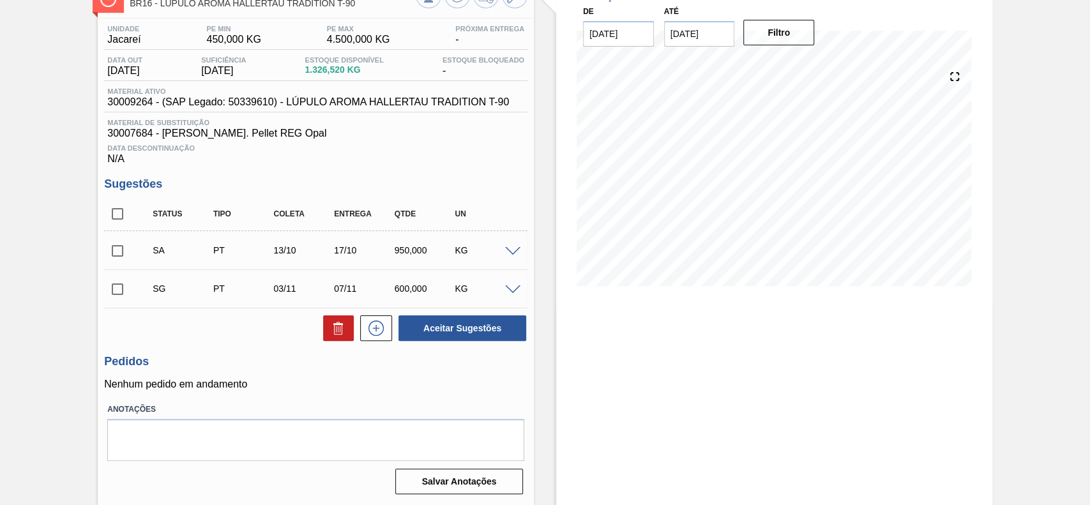
click at [124, 248] on input "checkbox" at bounding box center [117, 251] width 27 height 27
click at [441, 329] on button "Aceitar Sugestões" at bounding box center [462, 328] width 128 height 26
checkbox input "false"
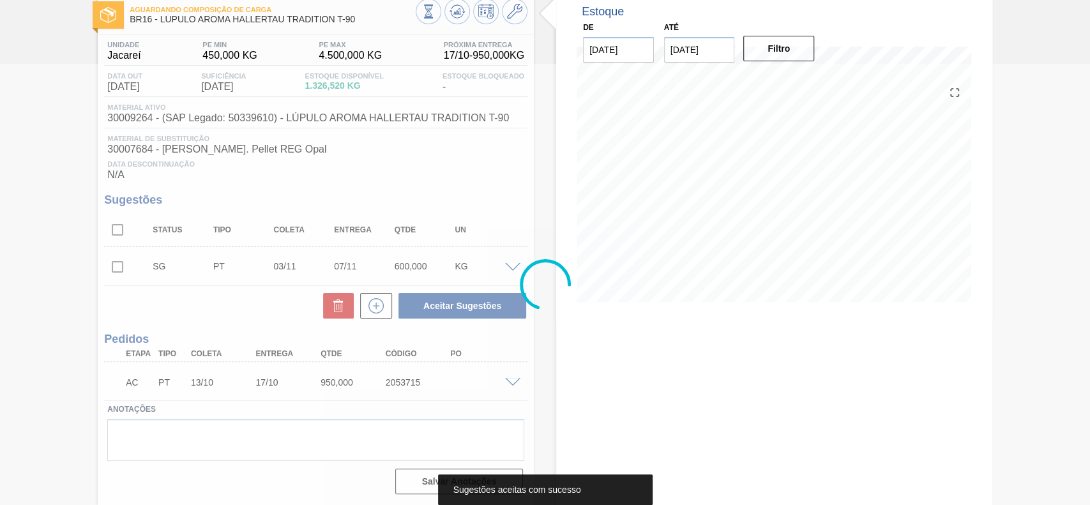
scroll to position [73, 0]
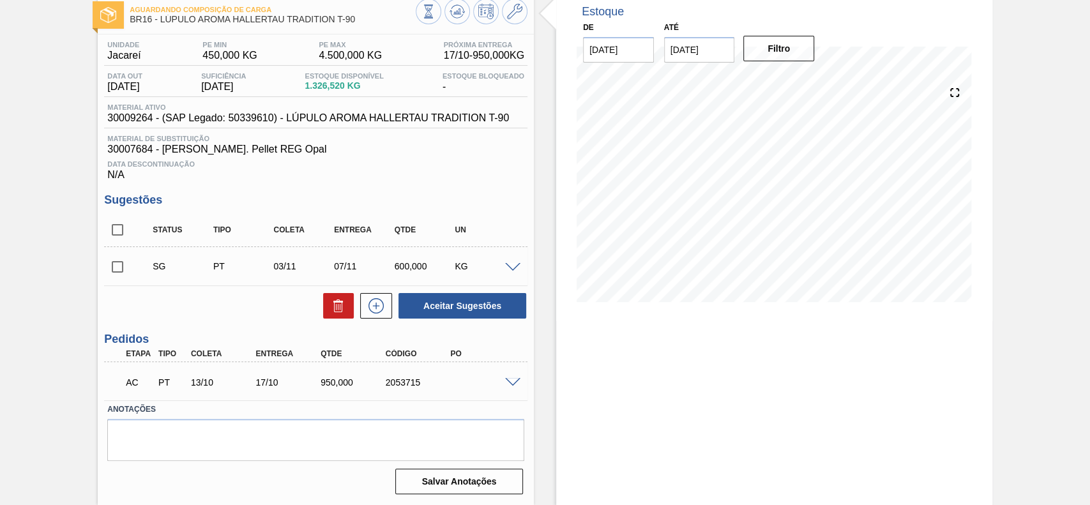
click at [507, 378] on span at bounding box center [512, 383] width 15 height 10
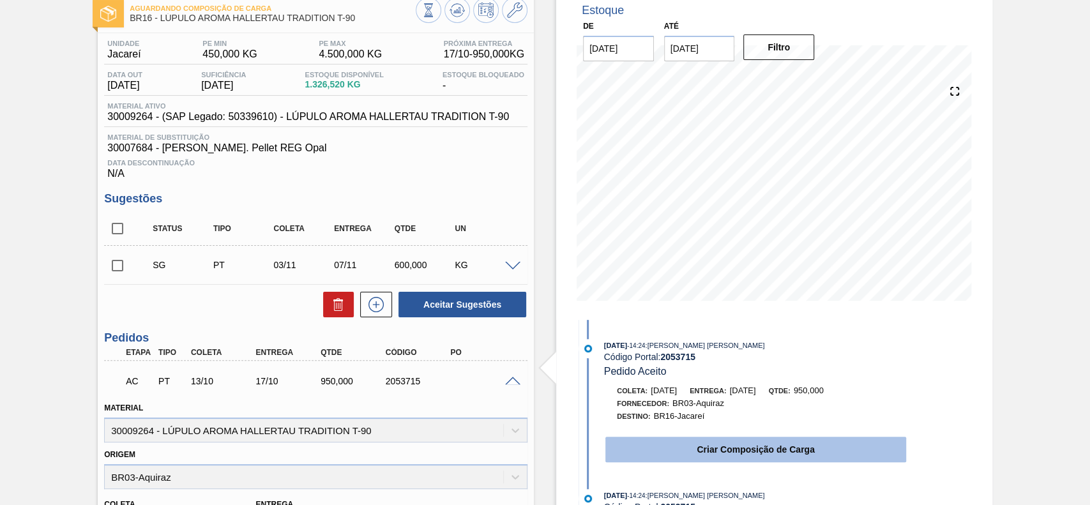
click at [650, 378] on button "Criar Composição de Carga" at bounding box center [755, 450] width 301 height 26
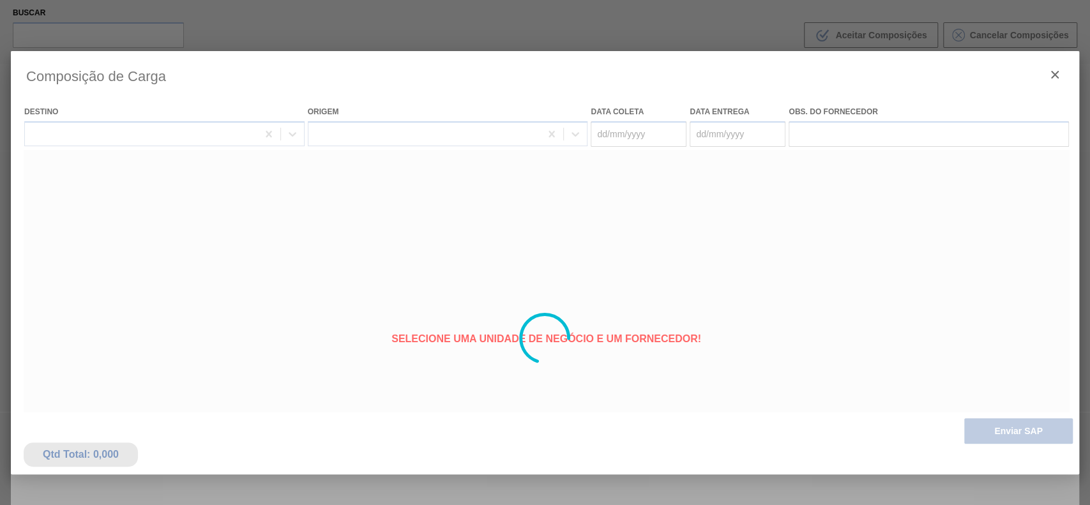
type coleta "[DATE]"
type Entrega "17/10/2025"
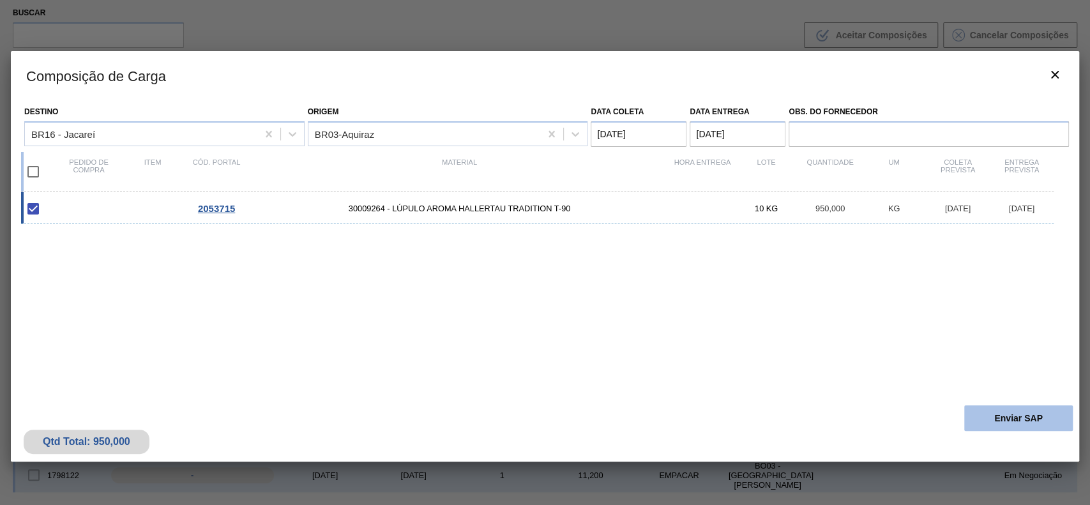
click at [817, 378] on button "Enviar SAP" at bounding box center [1018, 418] width 109 height 26
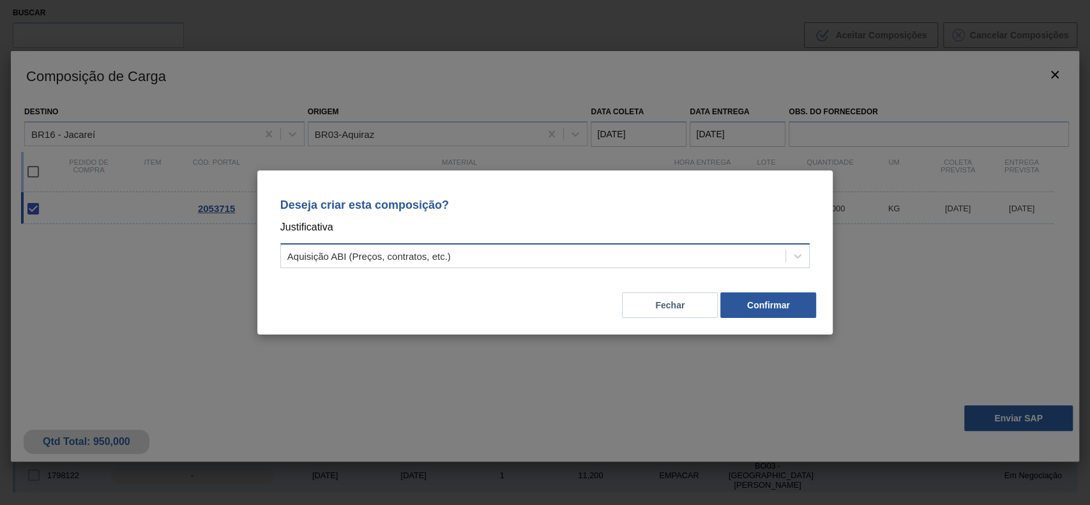
click at [619, 255] on div "Aquisição ABI (Preços, contratos, etc.)" at bounding box center [533, 256] width 505 height 19
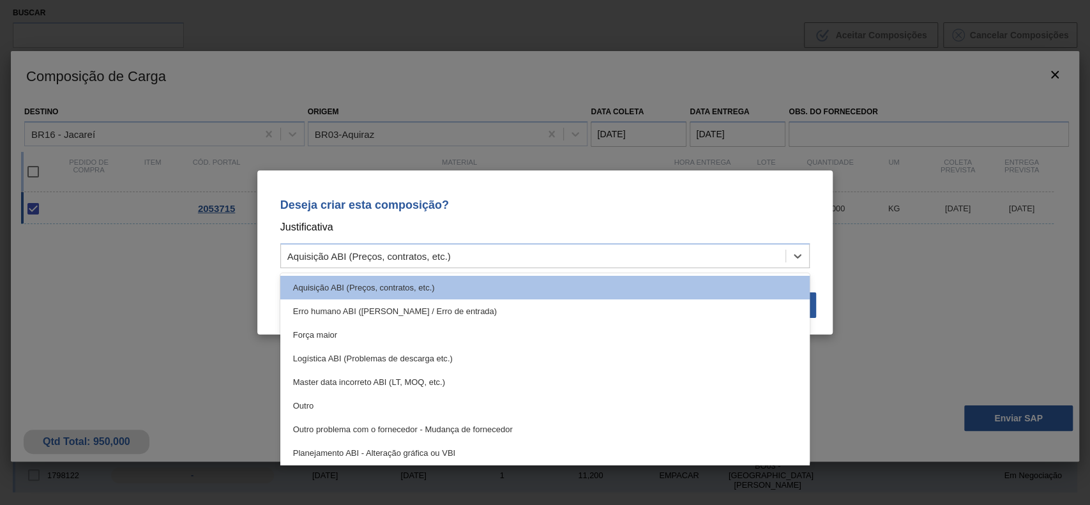
drag, startPoint x: 366, startPoint y: 400, endPoint x: 400, endPoint y: 395, distance: 34.2
click at [367, 378] on div "Outro" at bounding box center [545, 406] width 530 height 24
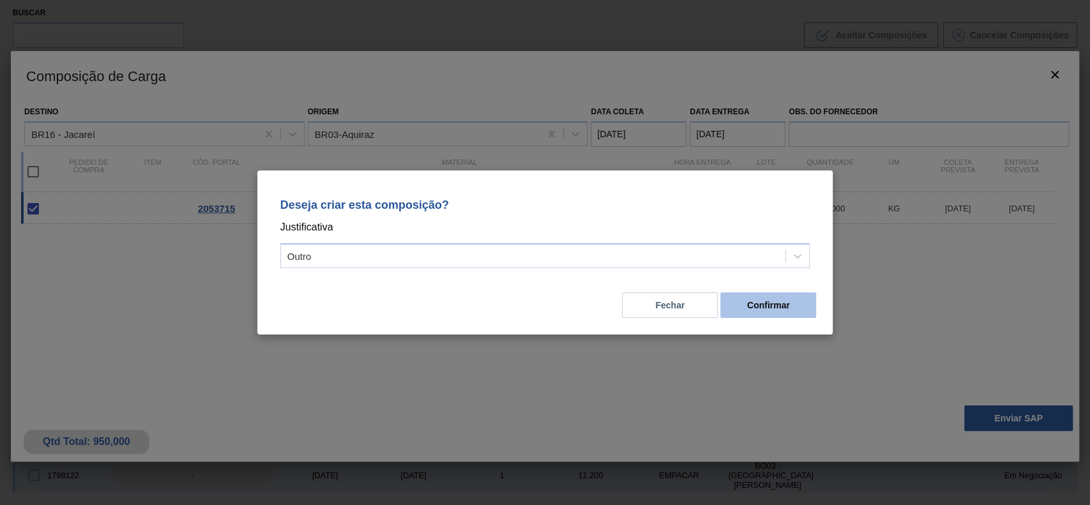
click at [788, 301] on button "Confirmar" at bounding box center [768, 305] width 96 height 26
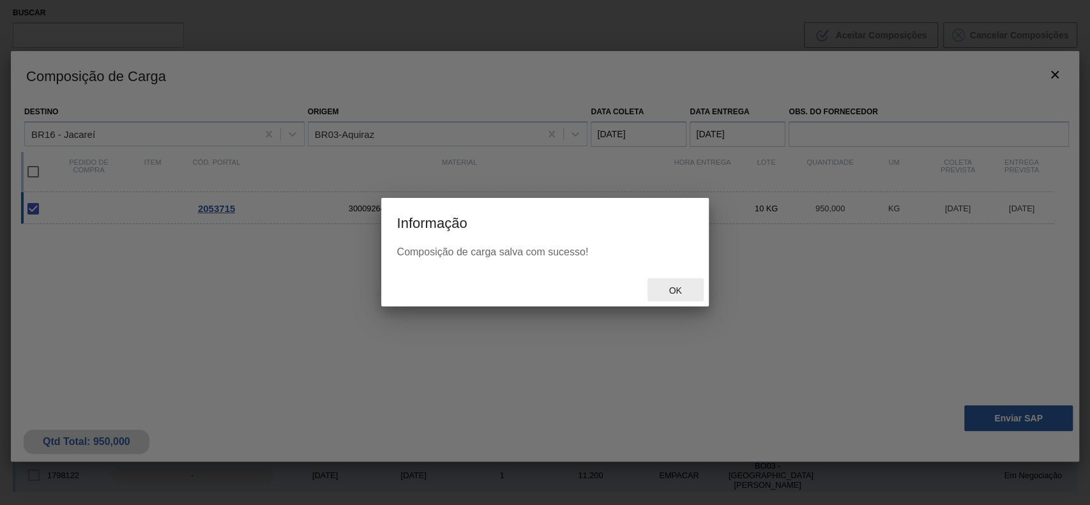
click at [666, 282] on div "Ok" at bounding box center [675, 290] width 56 height 24
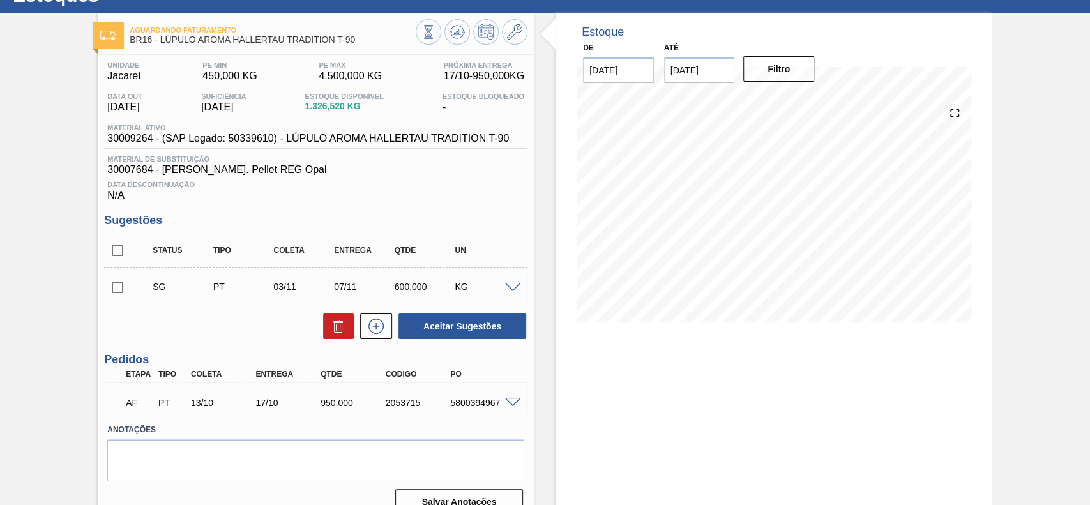
scroll to position [73, 0]
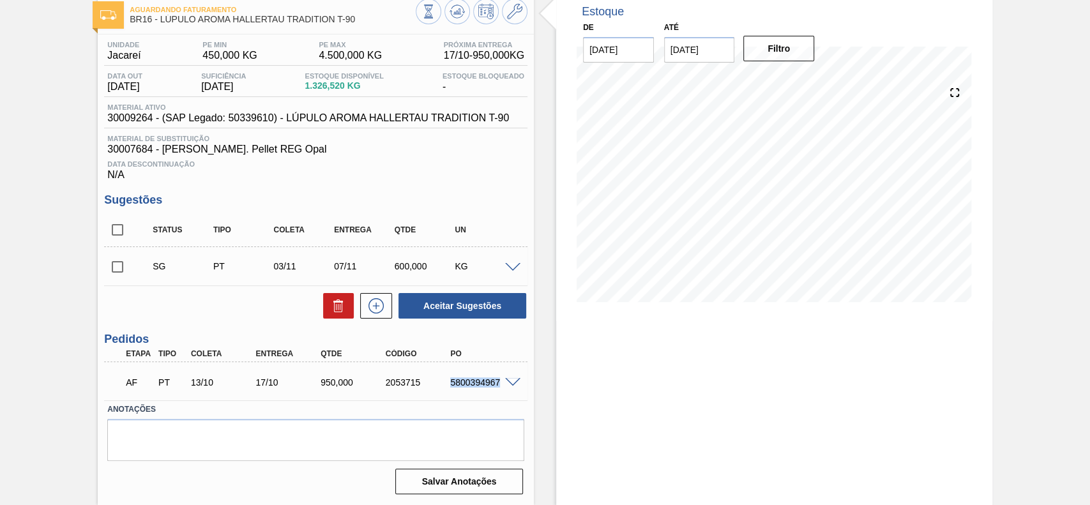
drag, startPoint x: 448, startPoint y: 383, endPoint x: 504, endPoint y: 387, distance: 56.3
click at [504, 378] on div "5800394967" at bounding box center [483, 382] width 72 height 10
copy div "5800394967"
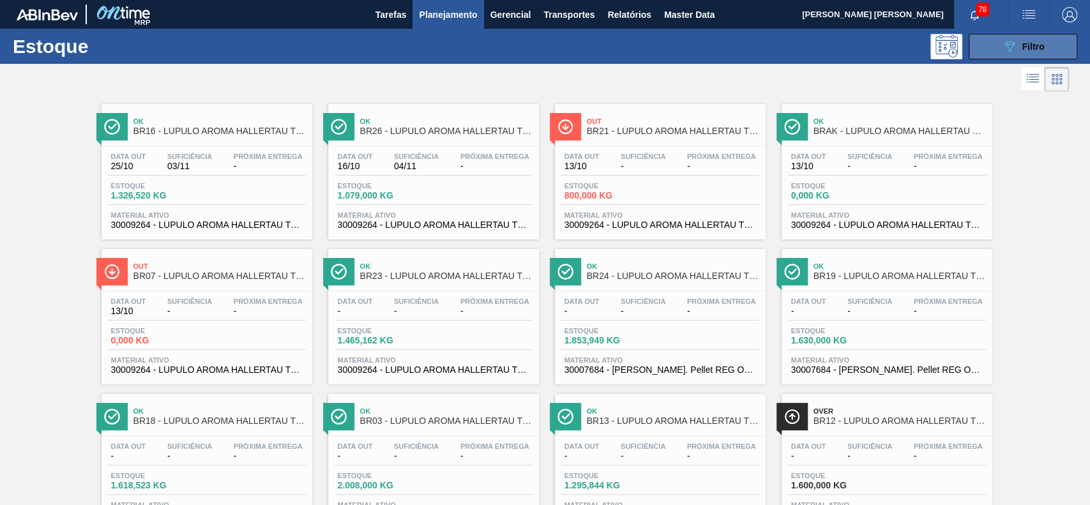
click at [993, 54] on button "089F7B8B-B2A5-4AFE-B5C0-19BA573D28AC Filtro" at bounding box center [1023, 47] width 109 height 26
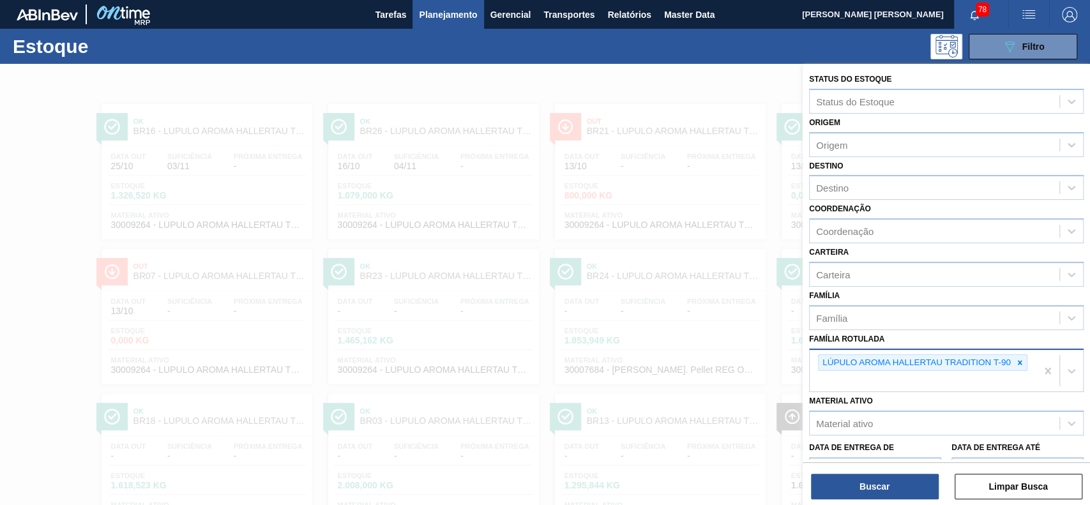
click at [1009, 365] on div "LÚPULO AROMA HALLERTAU TRADITION T-90" at bounding box center [916, 363] width 194 height 16
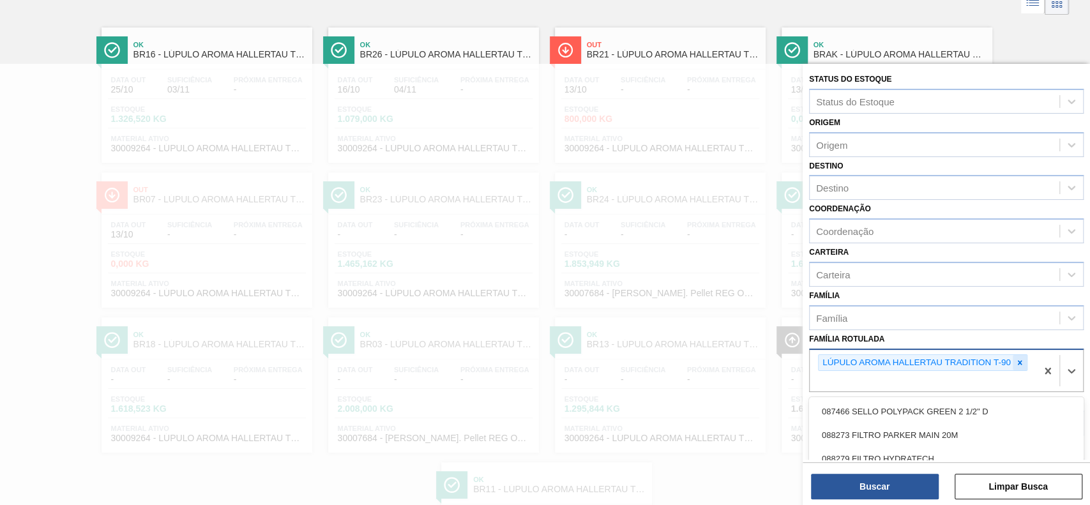
scroll to position [87, 0]
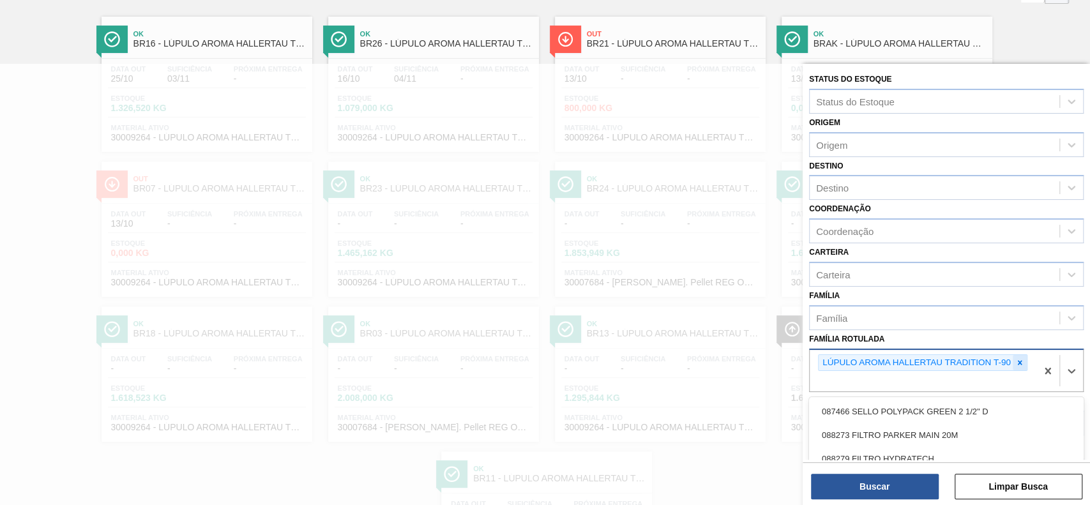
click at [1020, 361] on icon at bounding box center [1019, 362] width 4 height 4
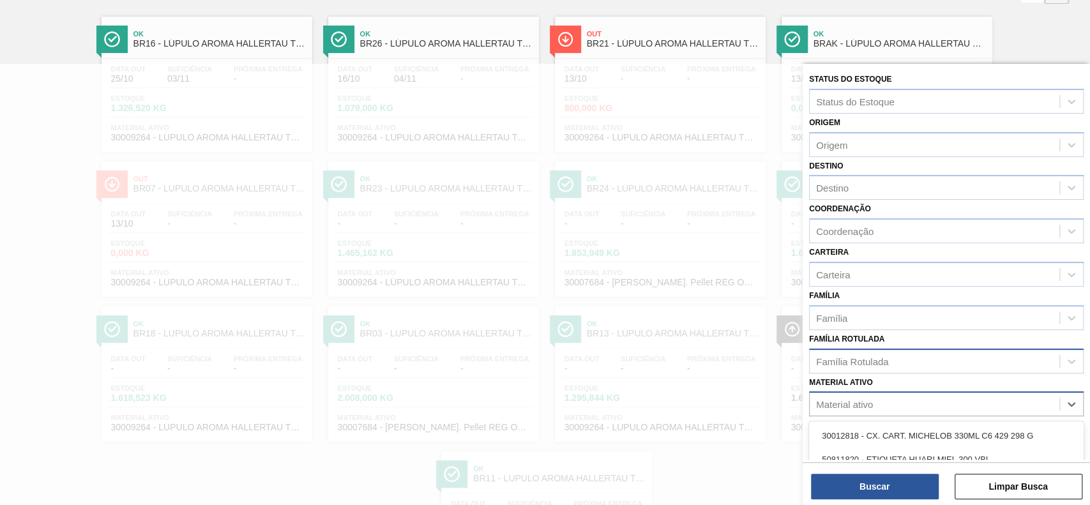
scroll to position [199, 0]
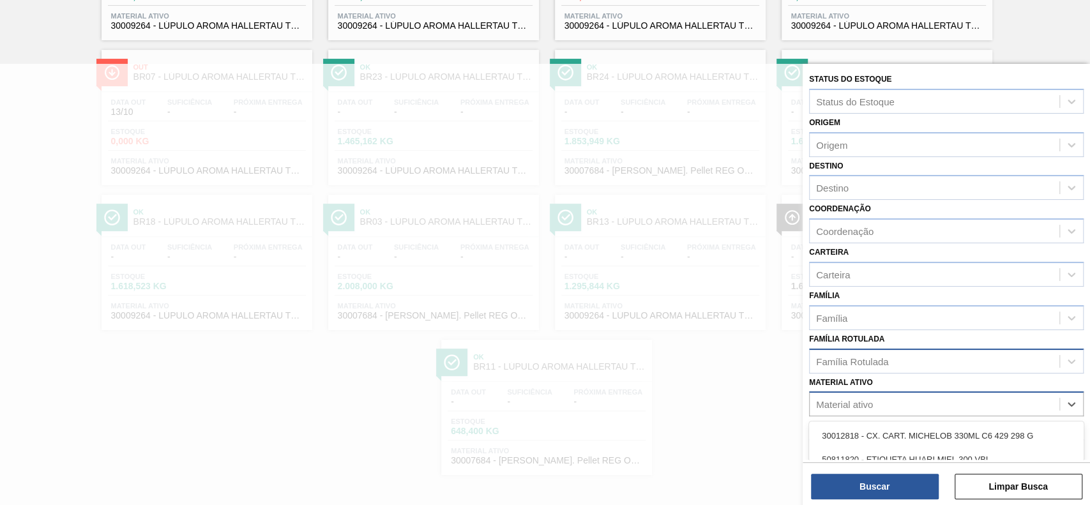
click at [902, 395] on div "Material ativo" at bounding box center [935, 404] width 250 height 19
paste ativo "30009264"
type ativo "30009264"
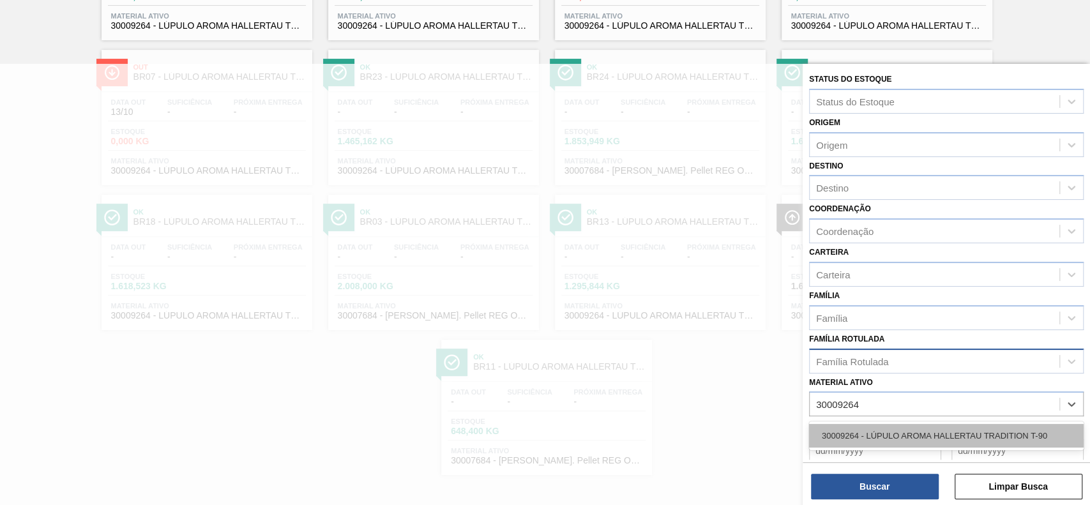
click at [898, 436] on div "30009264 - LÚPULO AROMA HALLERTAU TRADITION T-90" at bounding box center [946, 436] width 275 height 24
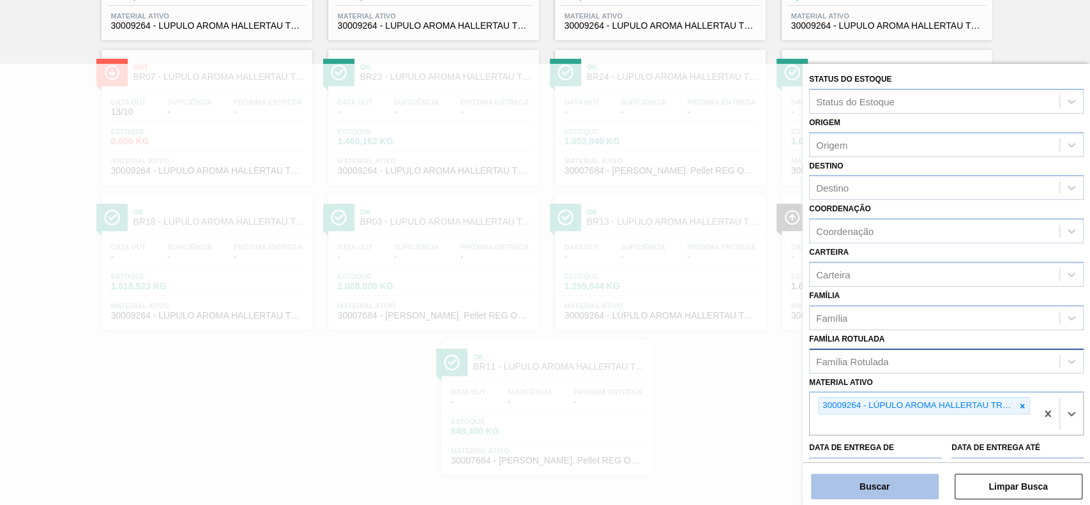
click at [875, 499] on button "Buscar" at bounding box center [875, 487] width 128 height 26
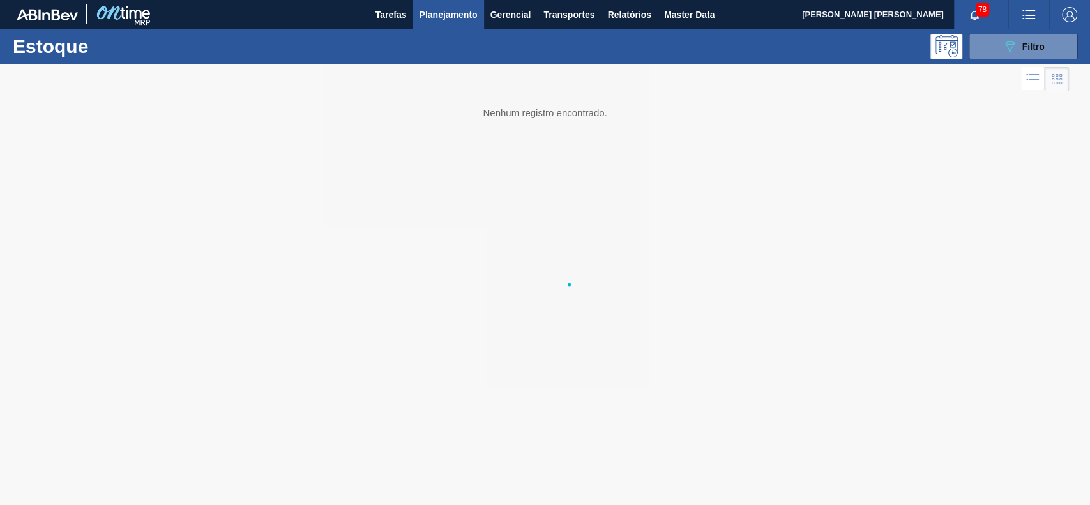
scroll to position [0, 0]
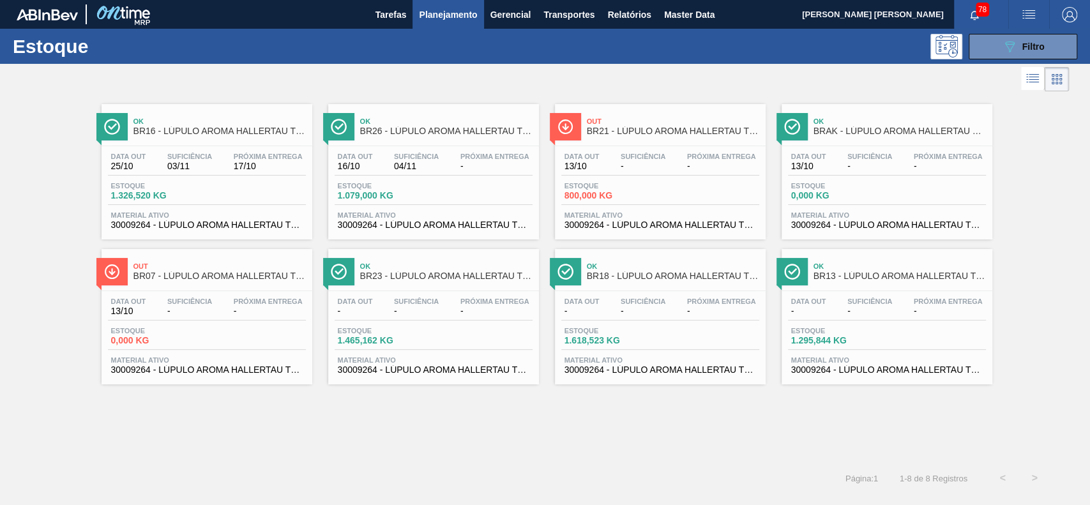
drag, startPoint x: 985, startPoint y: 56, endPoint x: 1004, endPoint y: 322, distance: 266.9
click at [986, 55] on button "089F7B8B-B2A5-4AFE-B5C0-19BA573D28AC Filtro" at bounding box center [1023, 47] width 109 height 26
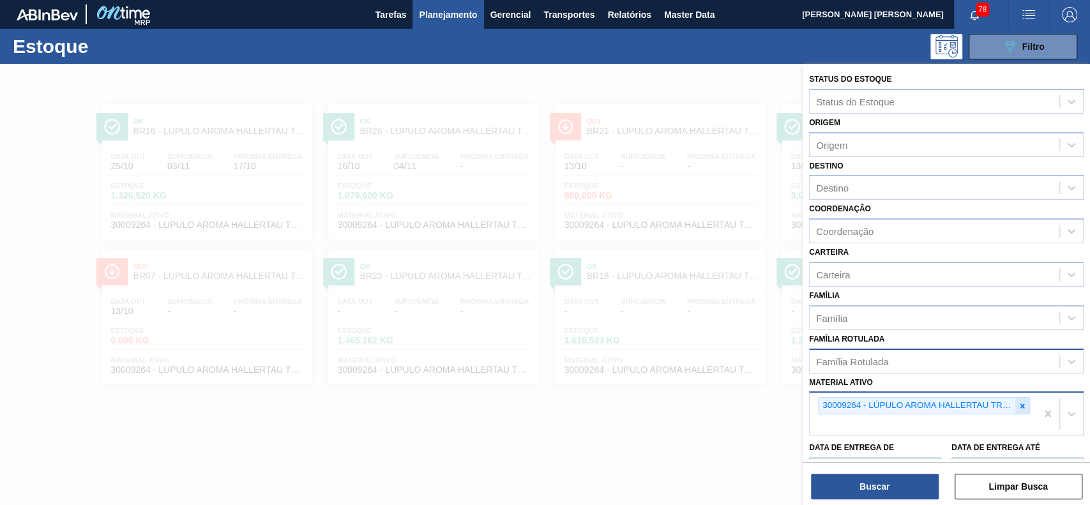
click at [1015, 400] on div at bounding box center [1022, 406] width 14 height 16
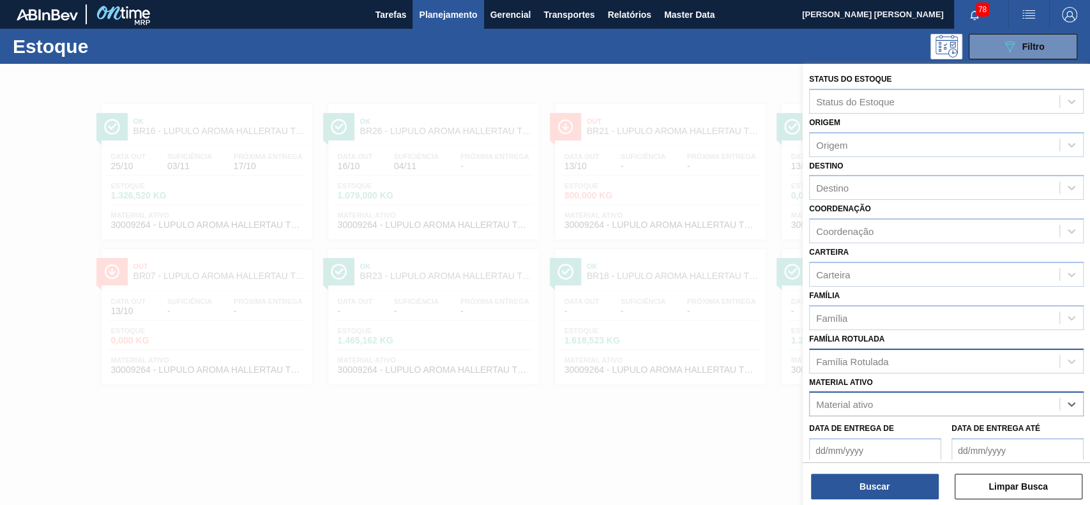
paste ativo "30003602"
type ativo "30003602"
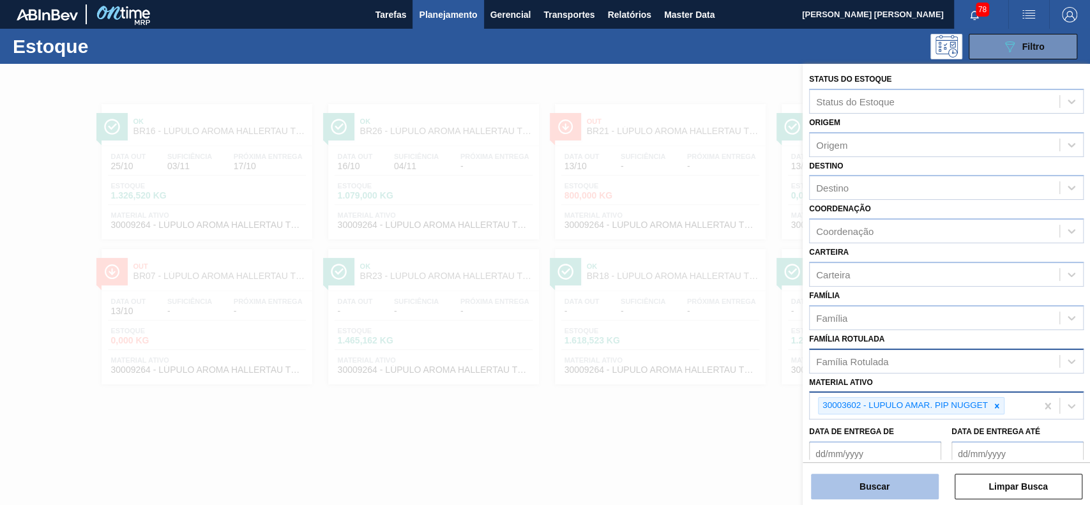
click at [923, 474] on button "Buscar" at bounding box center [875, 487] width 128 height 26
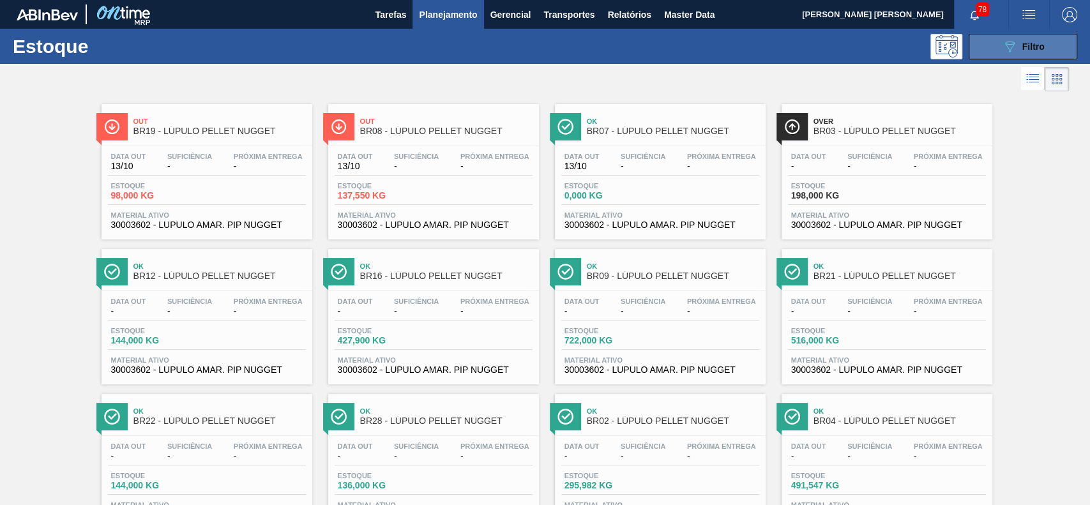
click at [992, 34] on button "089F7B8B-B2A5-4AFE-B5C0-19BA573D28AC Filtro" at bounding box center [1023, 47] width 109 height 26
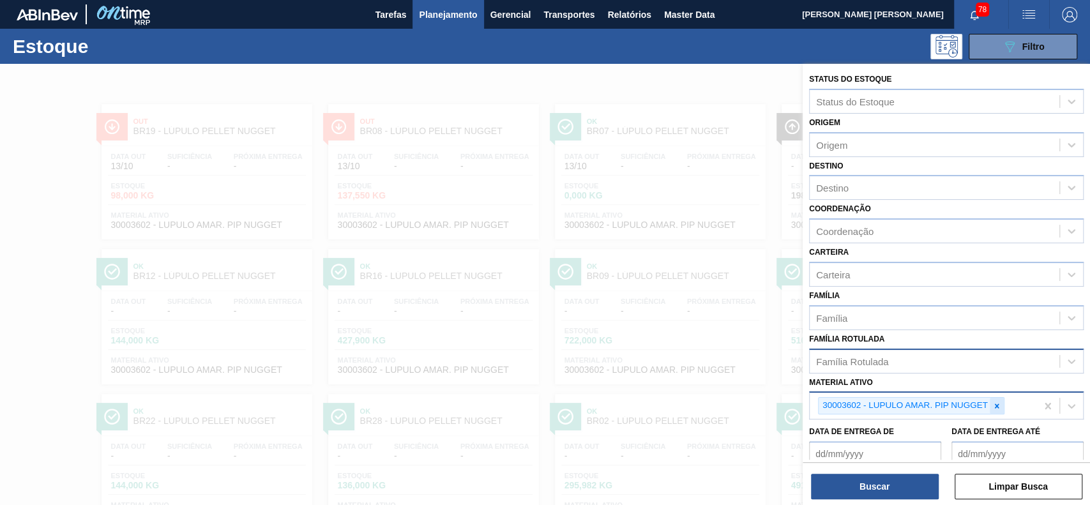
click at [993, 403] on icon at bounding box center [996, 406] width 9 height 9
type ativo "j"
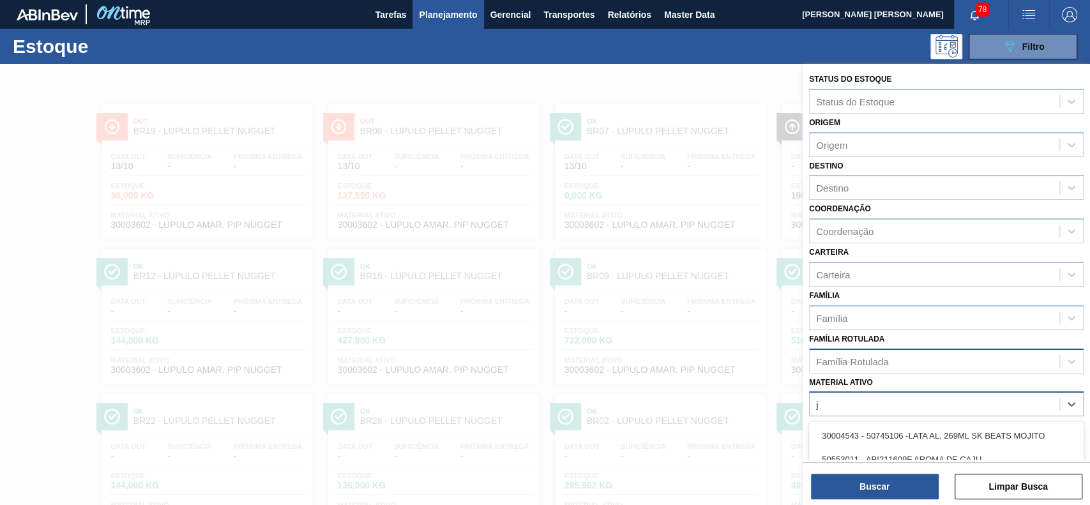
scroll to position [112, 0]
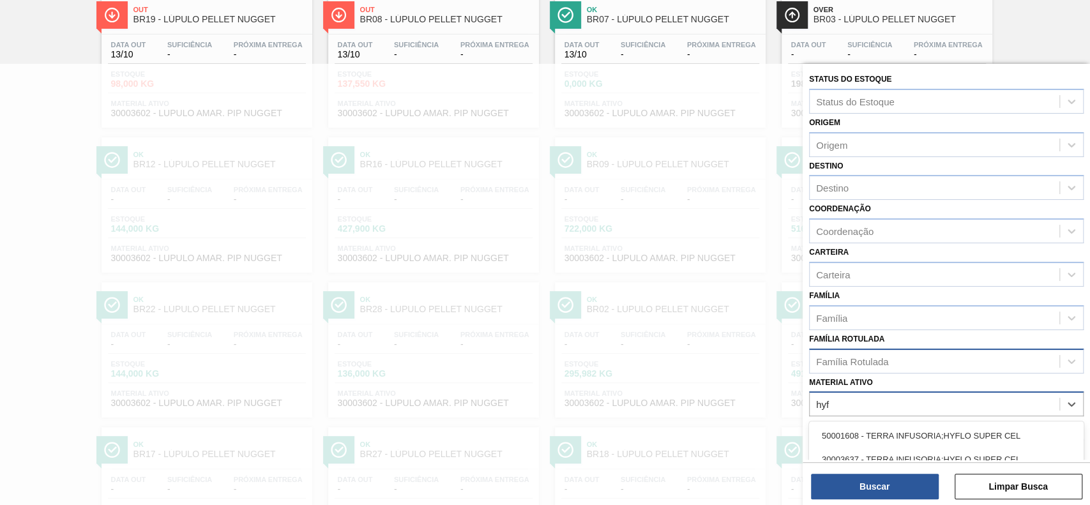
type ativo "hyf"
click at [924, 359] on div "Família Rotulada" at bounding box center [935, 361] width 250 height 19
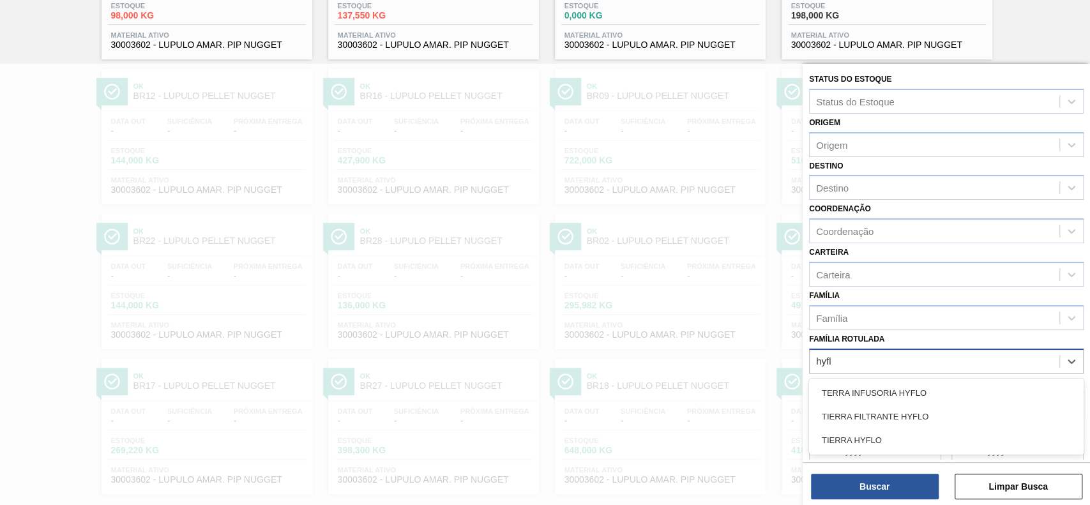
type Rotulada "hyflo"
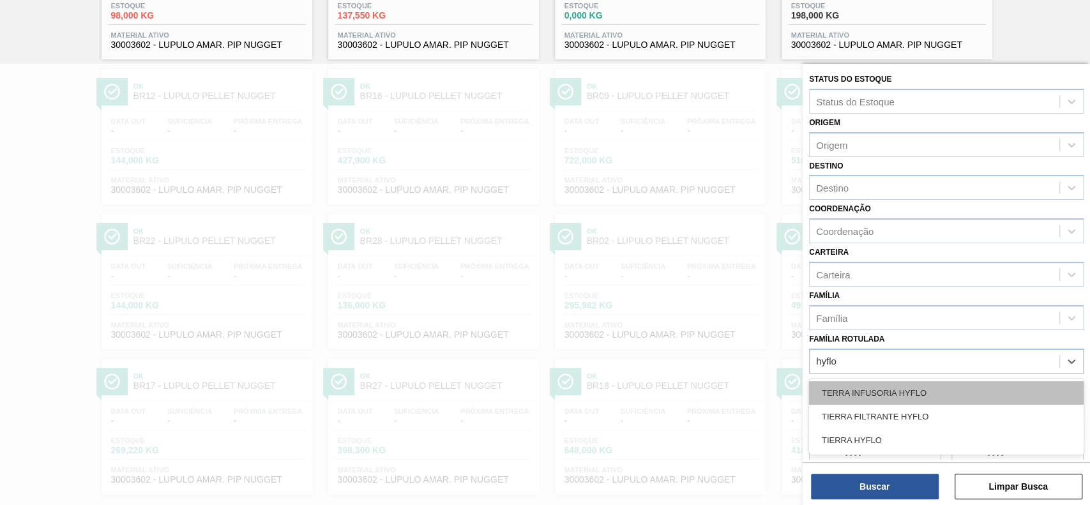
click at [915, 387] on div "TERRA INFUSORIA HYFLO" at bounding box center [946, 393] width 275 height 24
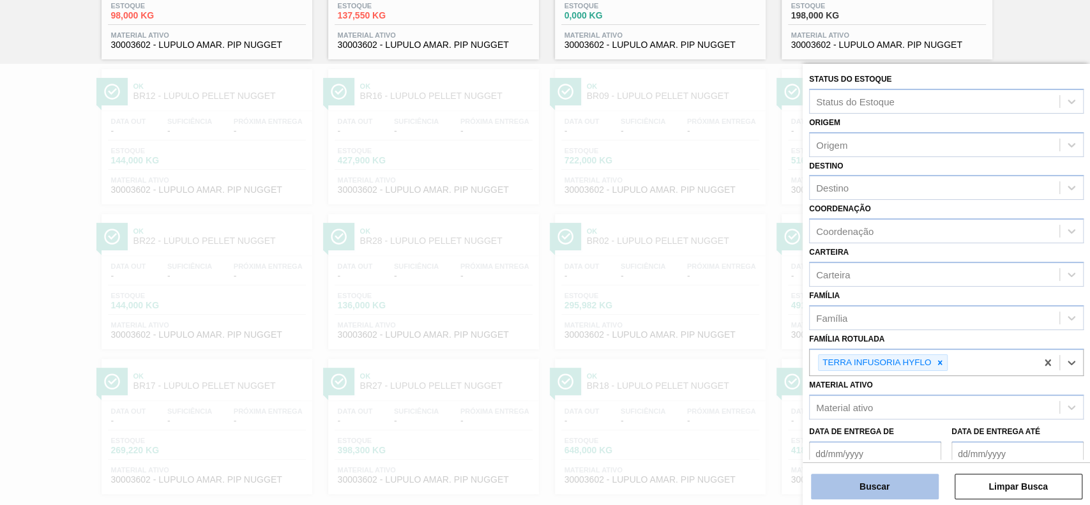
click at [889, 483] on button "Buscar" at bounding box center [875, 487] width 128 height 26
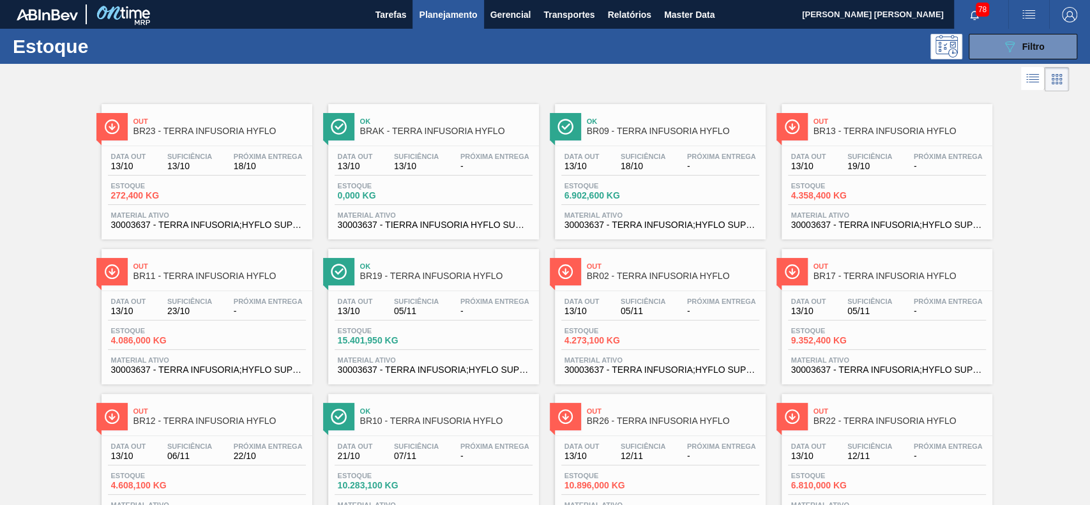
scroll to position [85, 0]
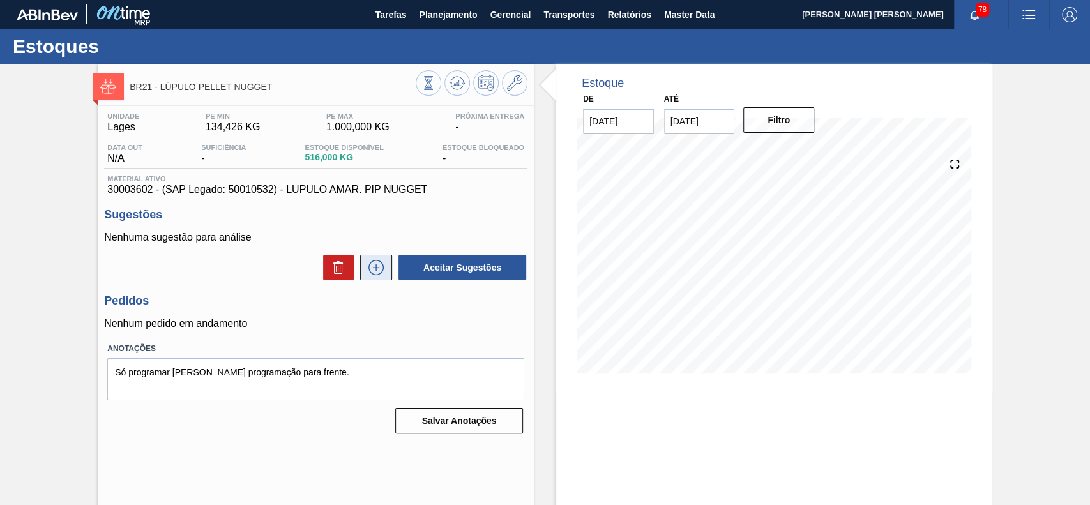
click at [369, 275] on icon at bounding box center [376, 267] width 20 height 15
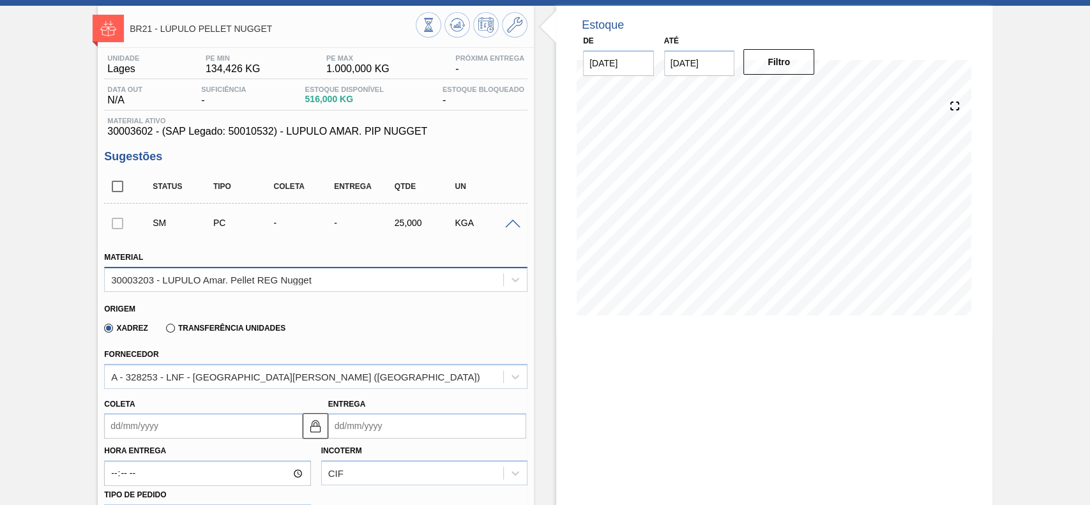
scroll to position [85, 0]
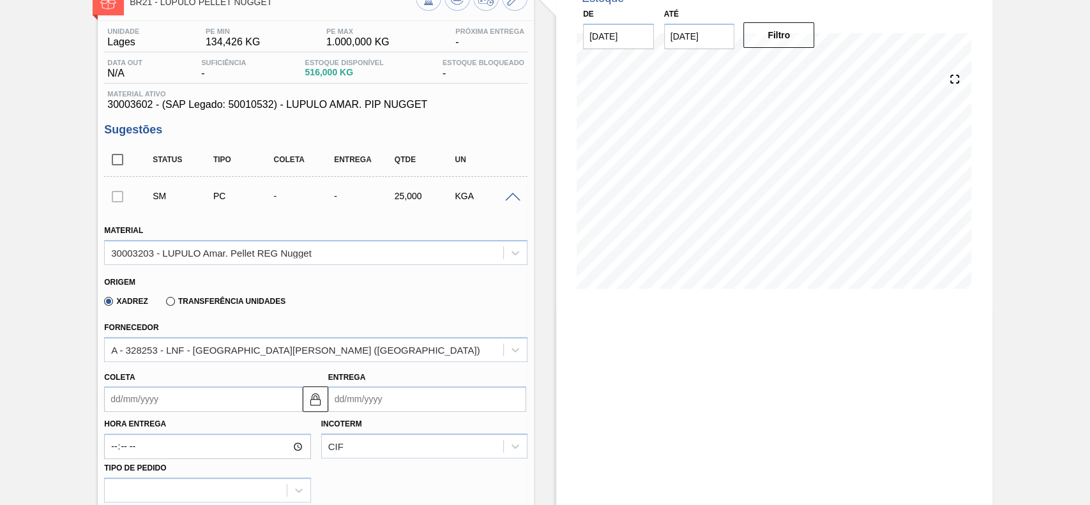
click at [271, 334] on div "Fornecedor A - 328253 - LNF - [PERSON_NAME] ([GEOGRAPHIC_DATA])" at bounding box center [315, 340] width 423 height 43
click at [202, 308] on div "Xadrez Transferência Unidades" at bounding box center [192, 301] width 186 height 22
click at [199, 299] on label "Transferência Unidades" at bounding box center [225, 301] width 119 height 9
click at [164, 304] on input "Transferência Unidades" at bounding box center [164, 304] width 0 height 0
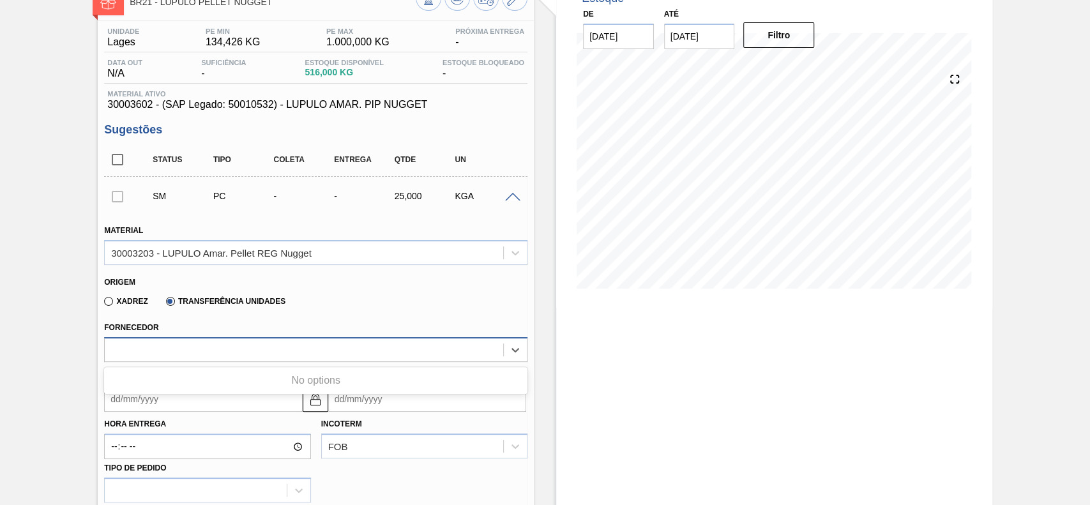
click at [199, 346] on div at bounding box center [304, 349] width 398 height 19
click at [198, 346] on div at bounding box center [304, 349] width 398 height 19
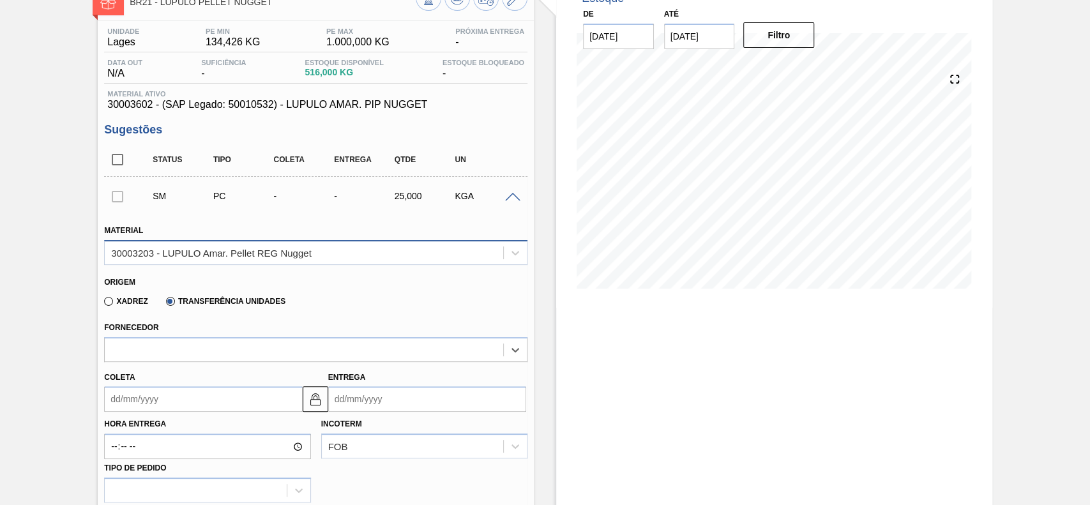
click at [305, 264] on div "30003203 - LUPULO Amar. Pellet REG Nugget" at bounding box center [315, 252] width 423 height 25
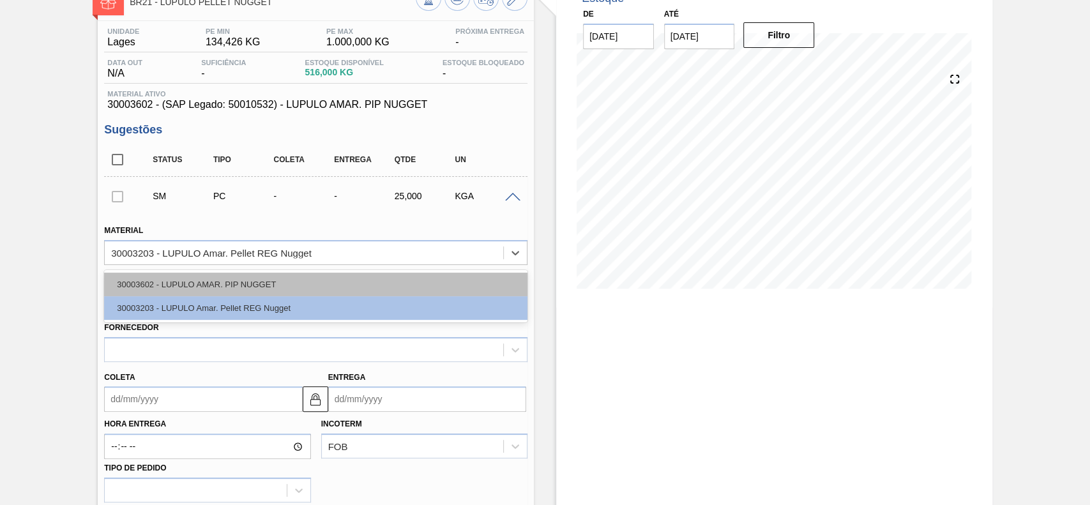
click at [244, 284] on div "30003602 - LUPULO AMAR. PIP NUGGET" at bounding box center [315, 285] width 423 height 24
type input "450,000"
type input "0,056"
type input "0,028"
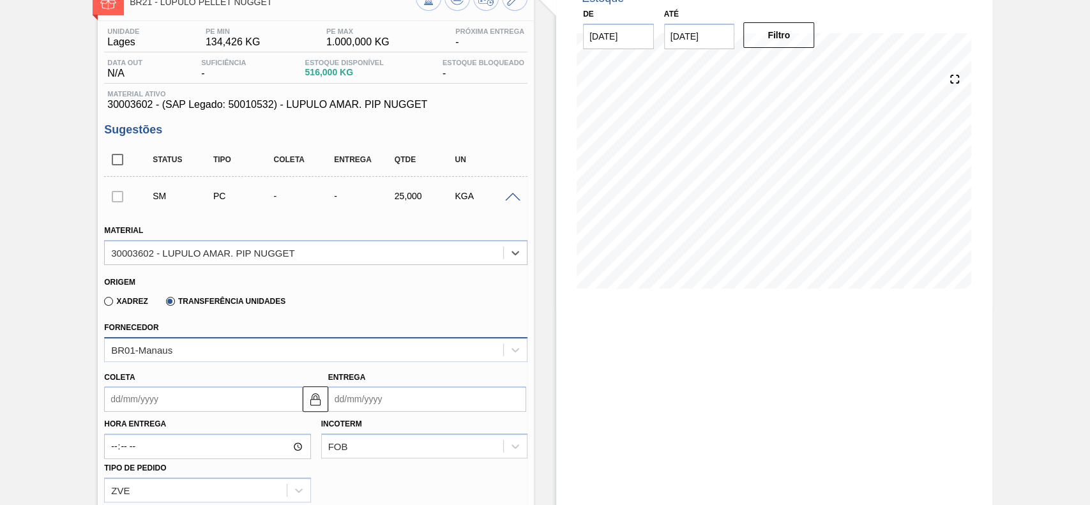
click at [232, 339] on div "BR01-Manaus" at bounding box center [315, 349] width 423 height 25
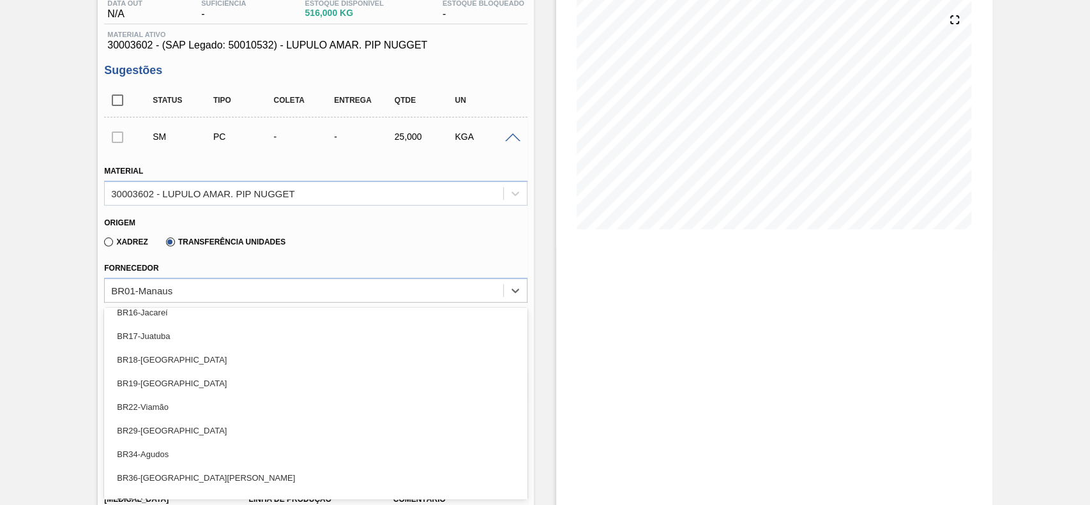
scroll to position [167, 0]
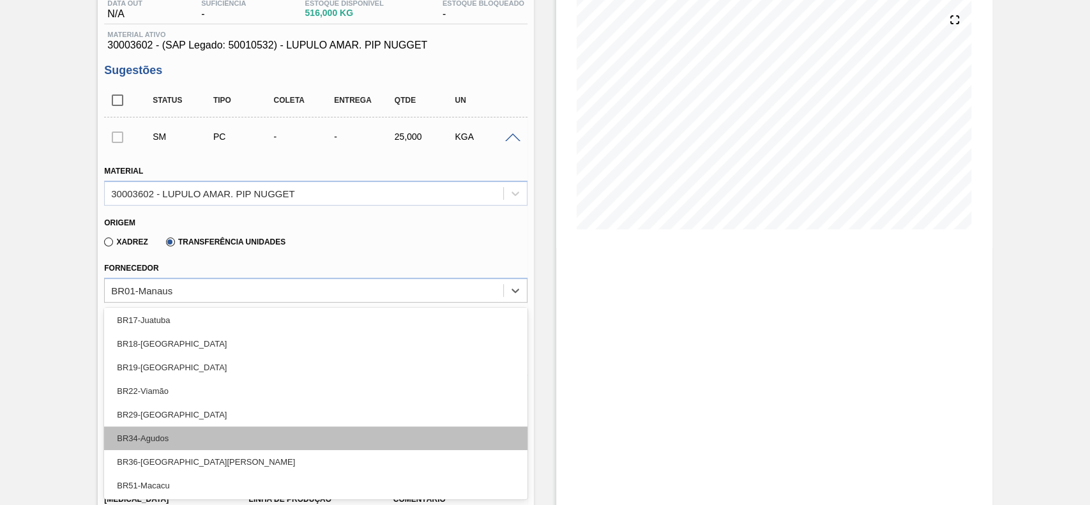
click at [190, 444] on div "BR34-Agudos" at bounding box center [315, 439] width 423 height 24
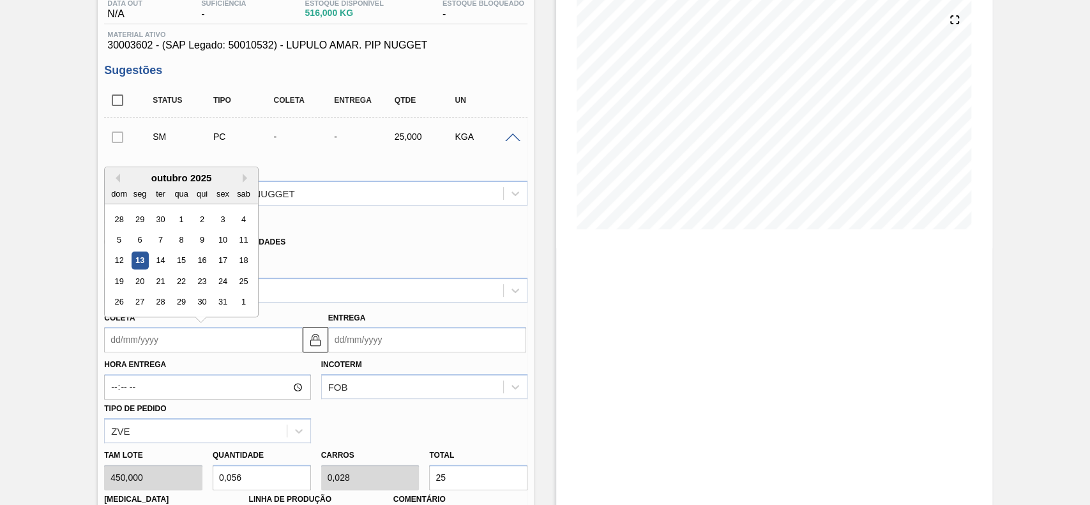
click at [186, 340] on input "Coleta" at bounding box center [203, 340] width 198 height 26
click at [158, 260] on div "14" at bounding box center [160, 260] width 17 height 17
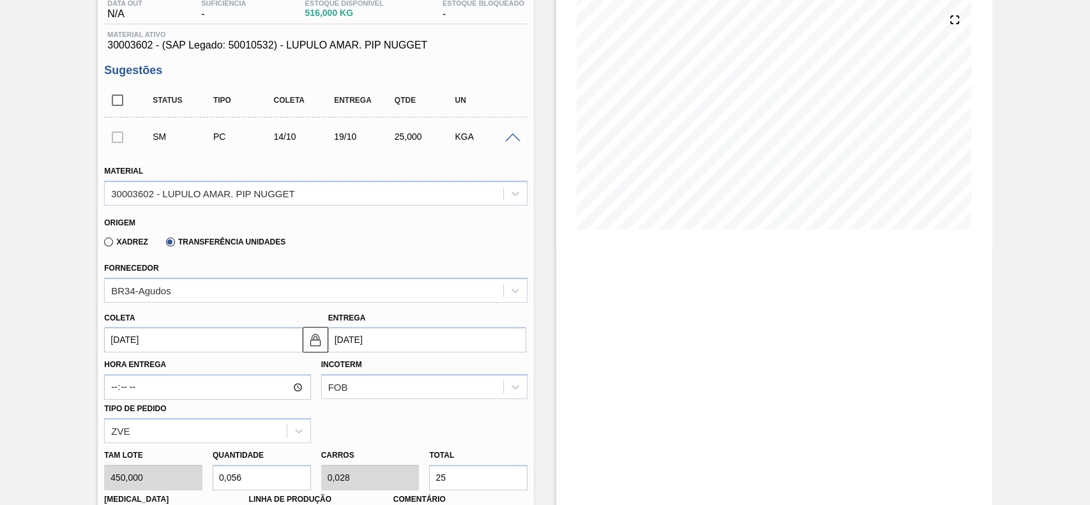
type input "[DATE]"
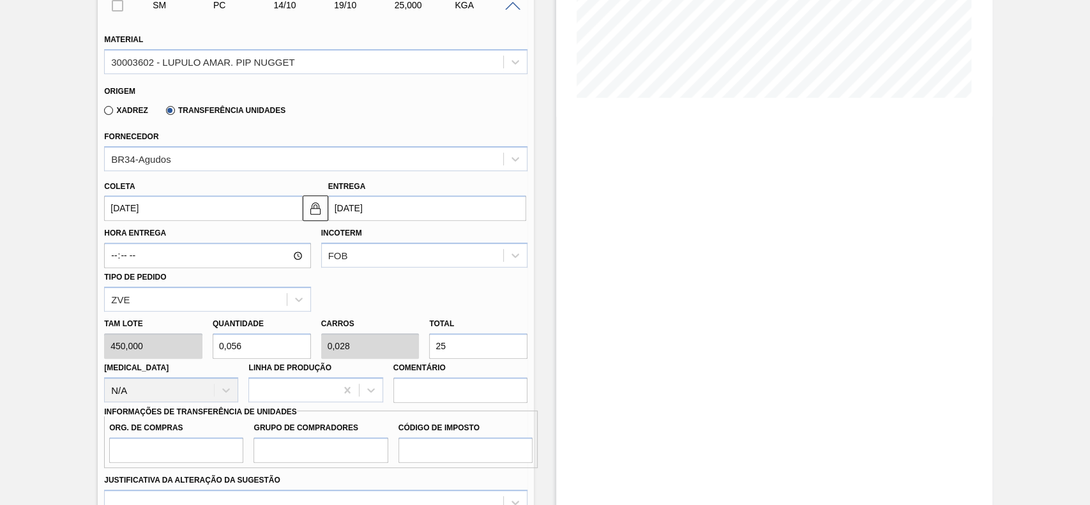
scroll to position [315, 0]
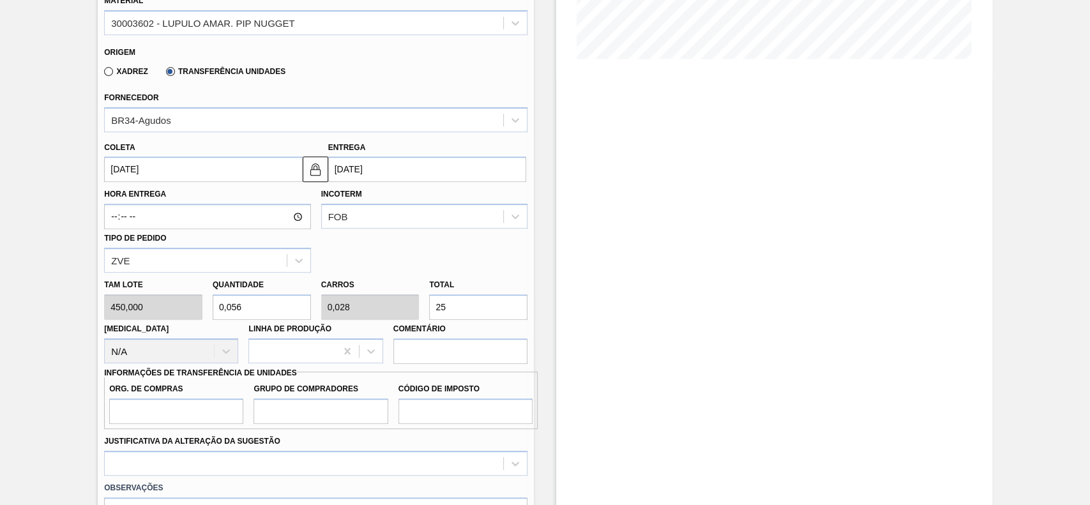
click at [448, 308] on input "25" at bounding box center [478, 307] width 98 height 26
type input "0,002"
type input "0,001"
type input "1"
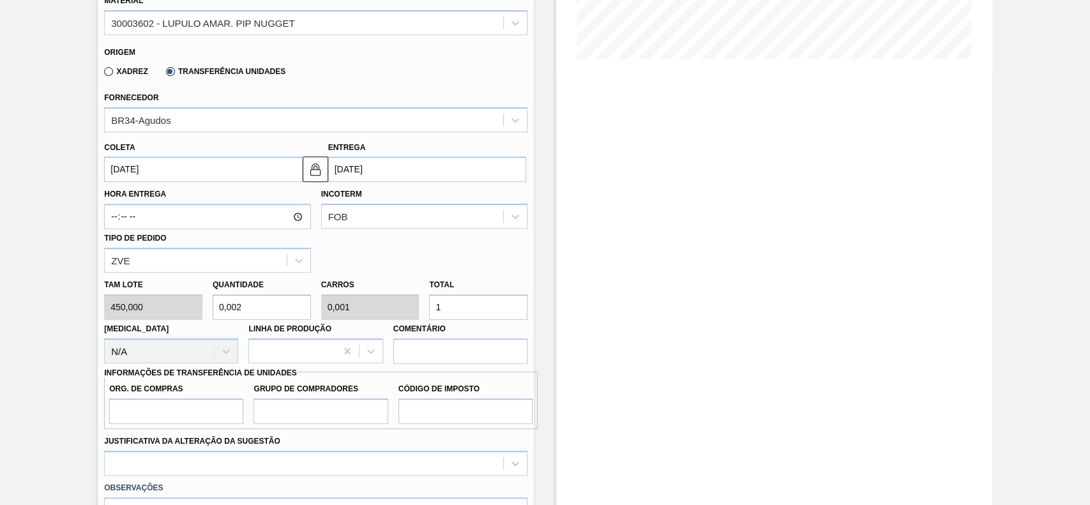
type input "0,033"
type input "0,017"
type input "150"
type input "0,333"
type input "0,167"
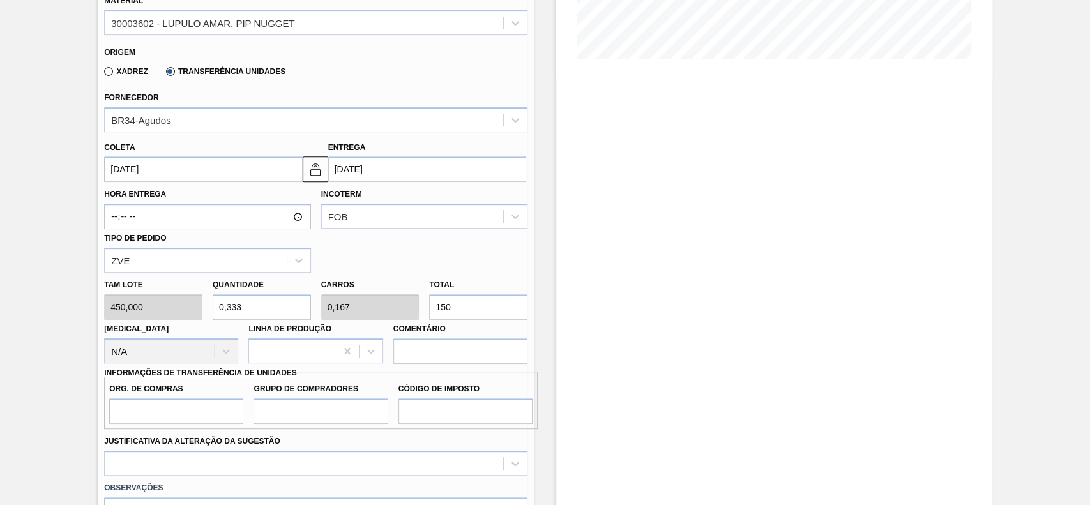
type input "150"
click at [230, 396] on label "Org. de Compras" at bounding box center [176, 389] width 134 height 19
click at [230, 398] on input "Org. de Compras" at bounding box center [176, 411] width 134 height 26
click at [225, 406] on input "Org. de Compras" at bounding box center [176, 411] width 134 height 26
type input "BR00"
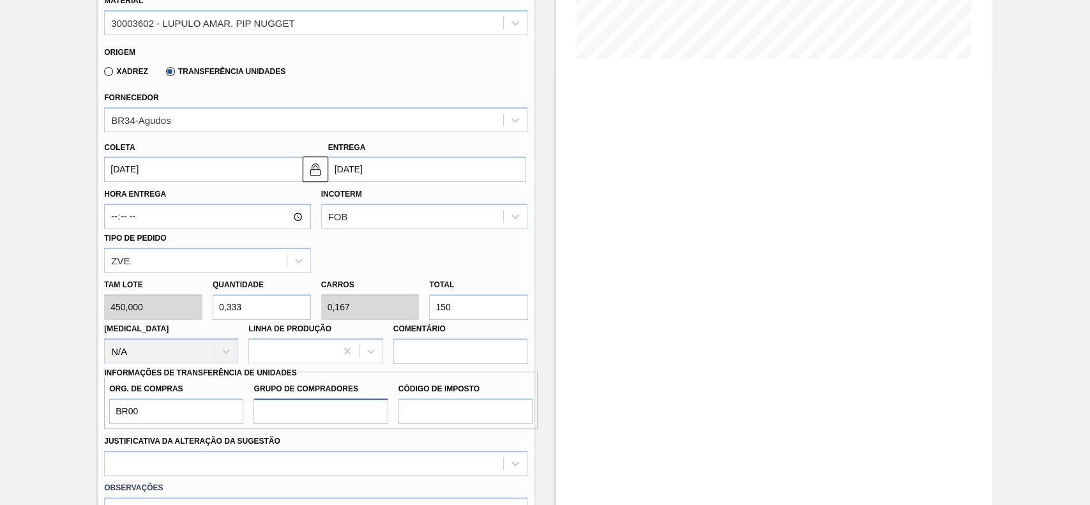
click at [333, 418] on input "Grupo de Compradores" at bounding box center [320, 411] width 134 height 26
type input "A01"
click at [446, 414] on input "Código de Imposto" at bounding box center [465, 411] width 134 height 26
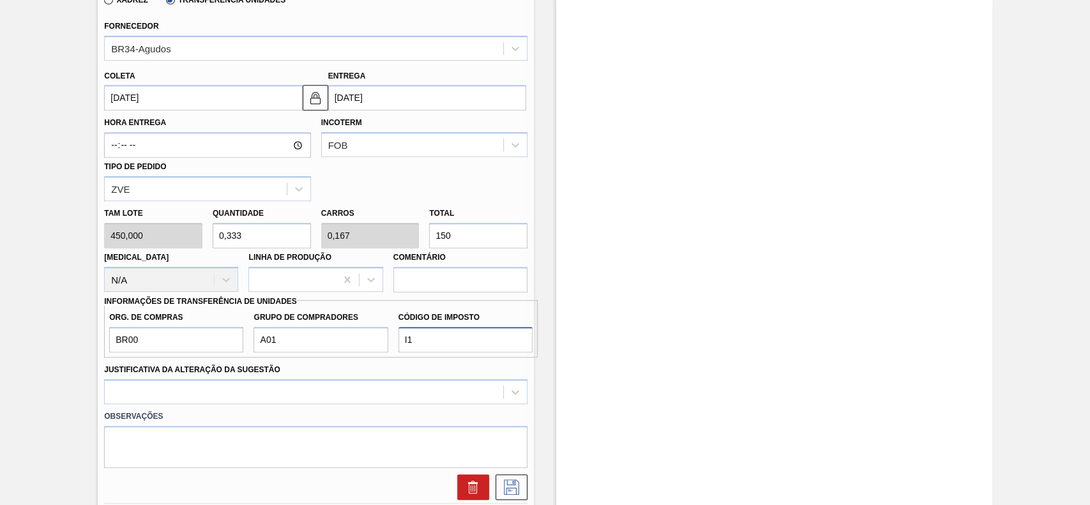
scroll to position [485, 0]
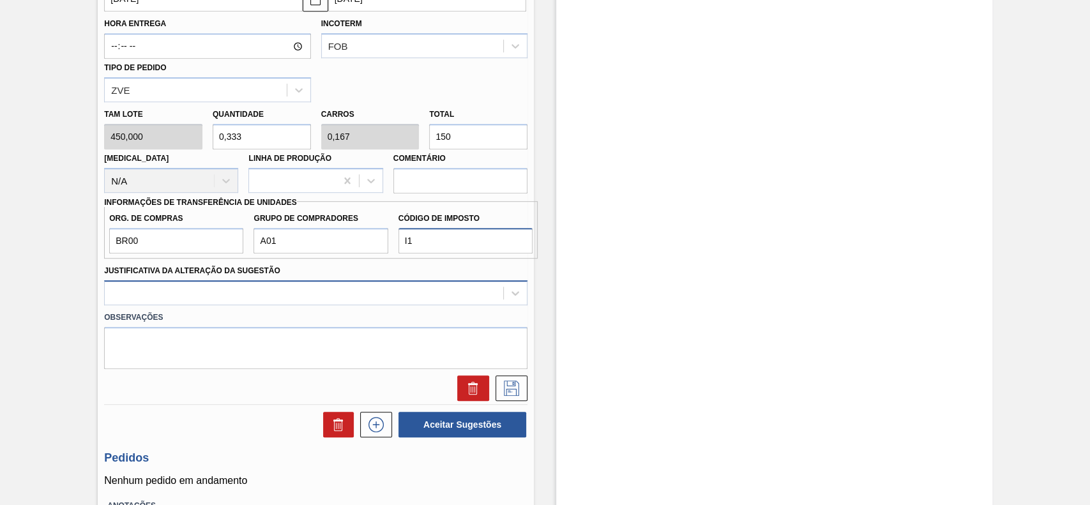
type input "I1"
click at [232, 299] on div at bounding box center [304, 293] width 398 height 19
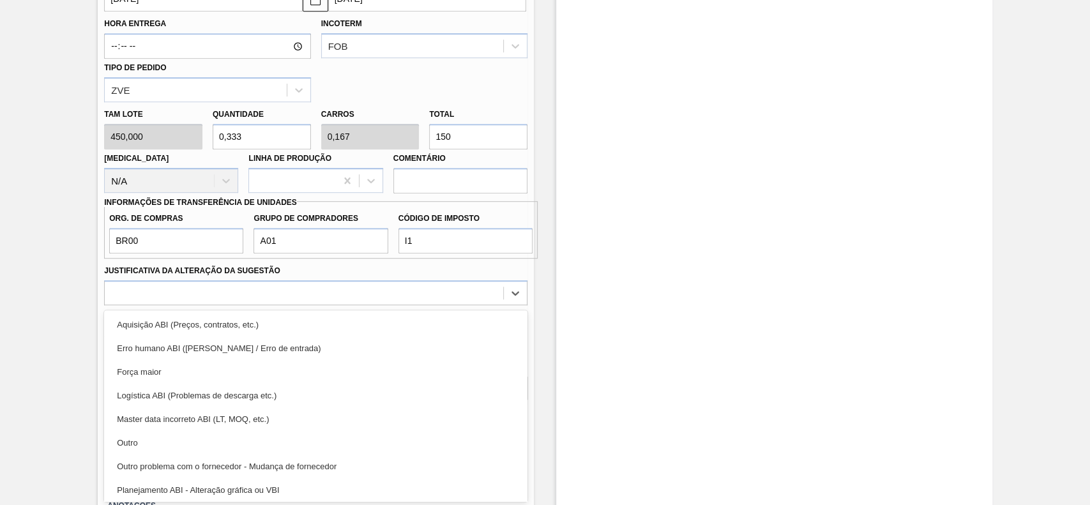
drag, startPoint x: 151, startPoint y: 445, endPoint x: 434, endPoint y: 393, distance: 288.2
click at [155, 446] on div "Outro" at bounding box center [315, 443] width 423 height 24
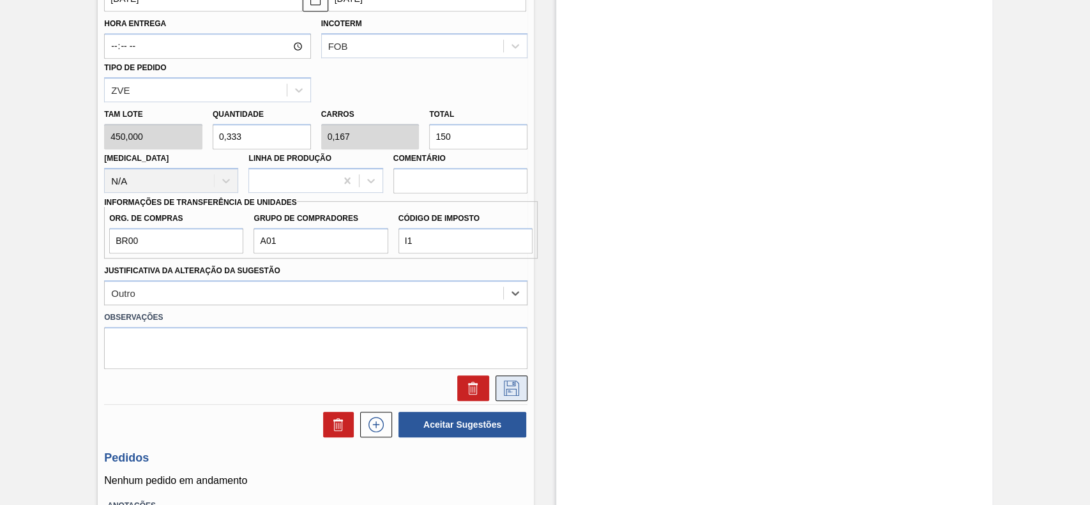
click at [522, 396] on button at bounding box center [511, 388] width 32 height 26
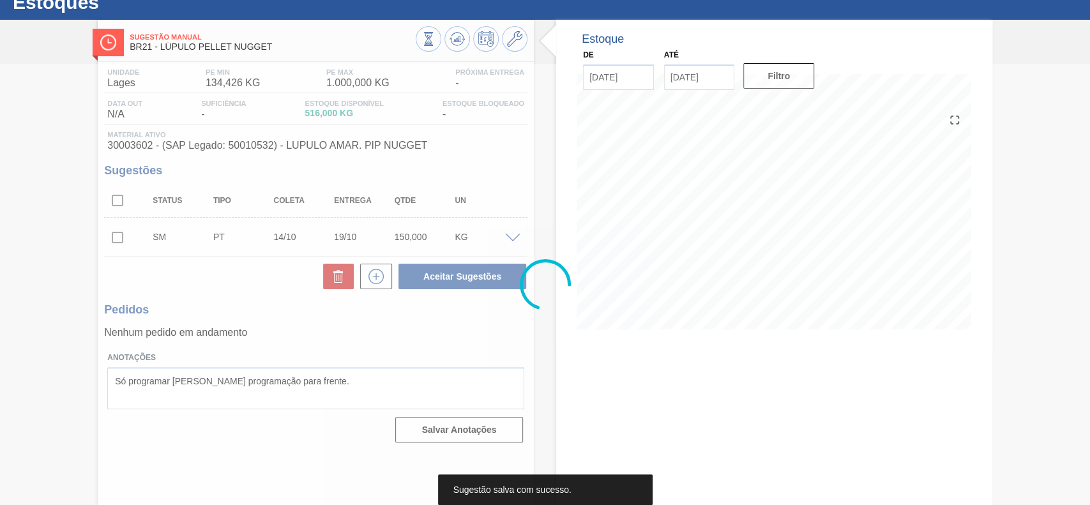
scroll to position [44, 0]
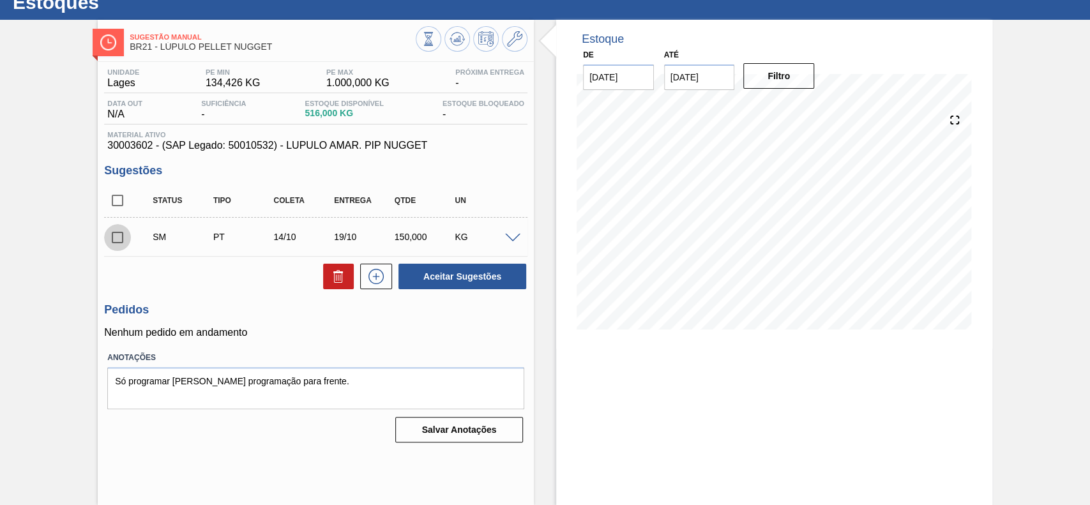
click at [122, 240] on input "checkbox" at bounding box center [117, 237] width 27 height 27
click at [490, 282] on button "Aceitar Sugestões" at bounding box center [462, 277] width 128 height 26
checkbox input "false"
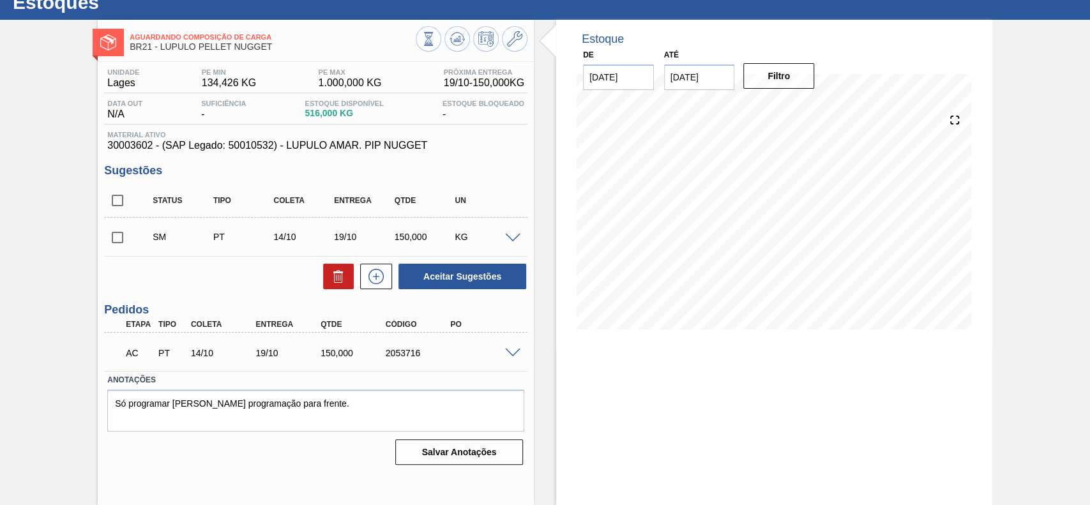
click at [513, 351] on span at bounding box center [512, 354] width 15 height 10
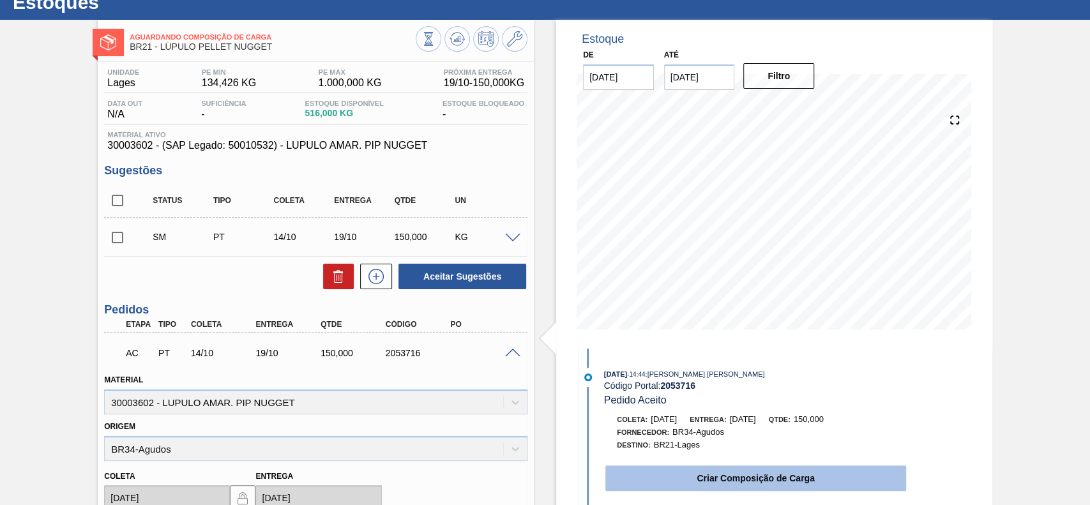
click at [725, 471] on button "Criar Composição de Carga" at bounding box center [755, 478] width 301 height 26
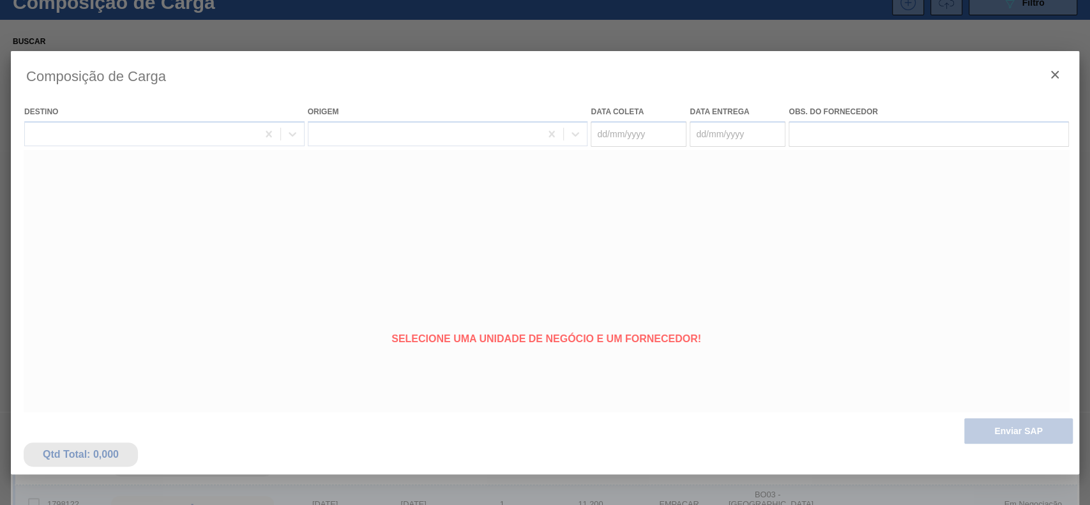
type coleta "14/10/2025"
type Entrega "19/10/2025"
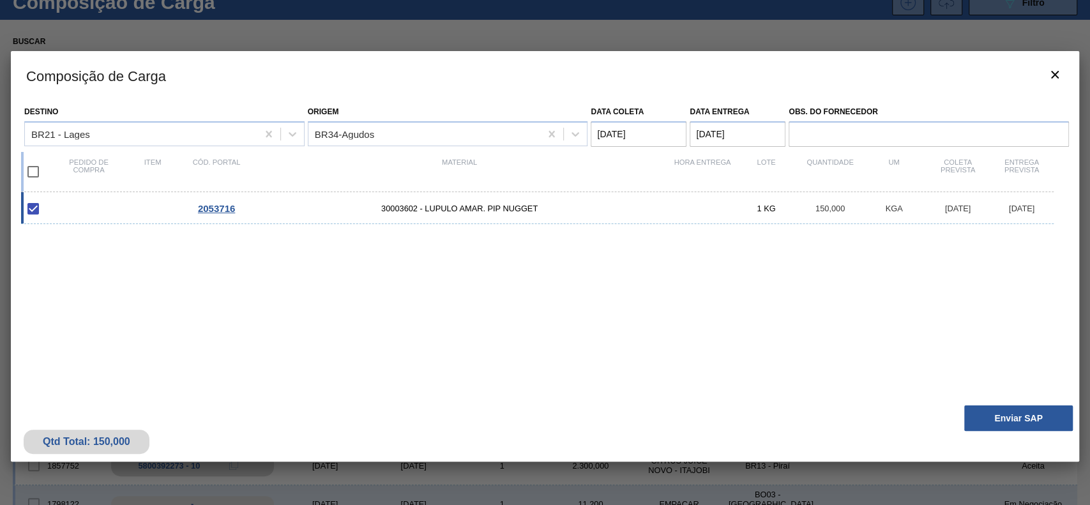
click at [983, 421] on button "Enviar SAP" at bounding box center [1018, 418] width 109 height 26
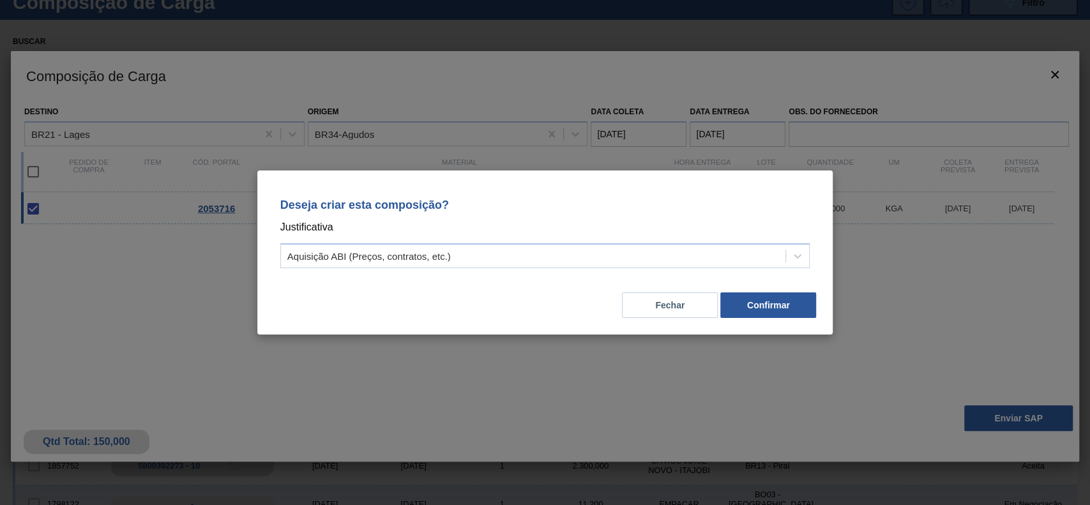
drag, startPoint x: 475, startPoint y: 250, endPoint x: 449, endPoint y: 268, distance: 32.1
click at [474, 252] on div "Aquisição ABI (Preços, contratos, etc.)" at bounding box center [533, 256] width 505 height 19
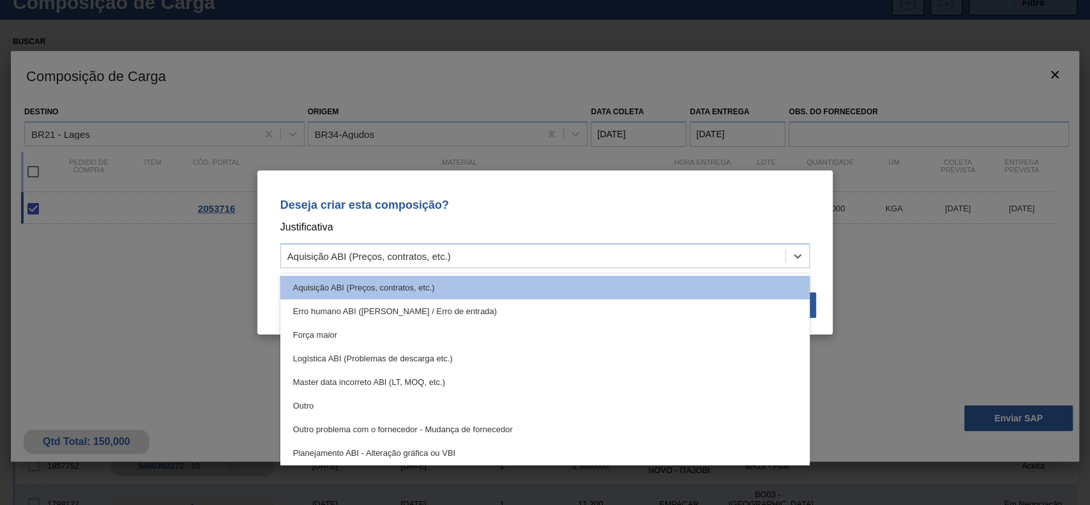
drag, startPoint x: 326, startPoint y: 402, endPoint x: 562, endPoint y: 361, distance: 239.2
click at [326, 403] on div "Outro" at bounding box center [545, 406] width 530 height 24
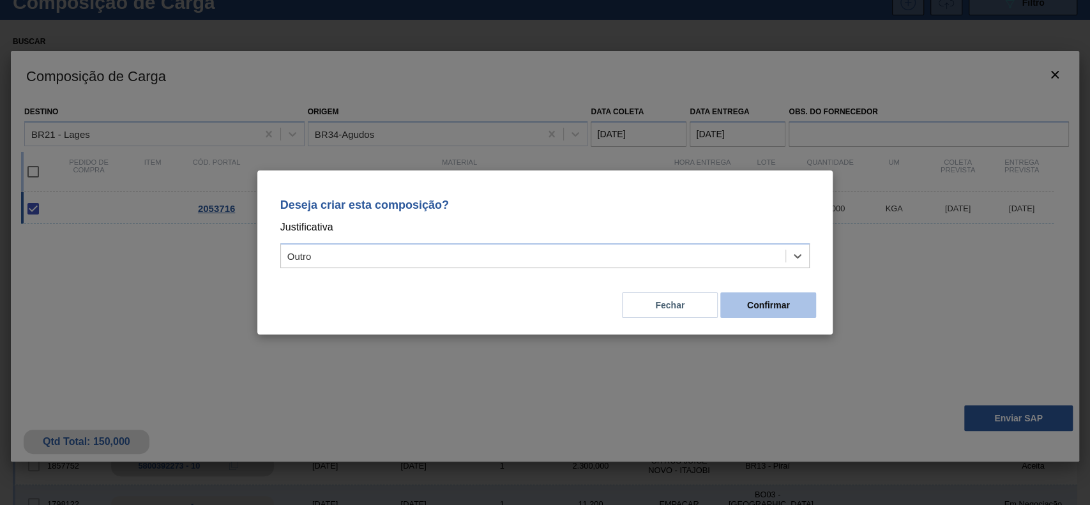
click at [803, 296] on button "Confirmar" at bounding box center [768, 305] width 96 height 26
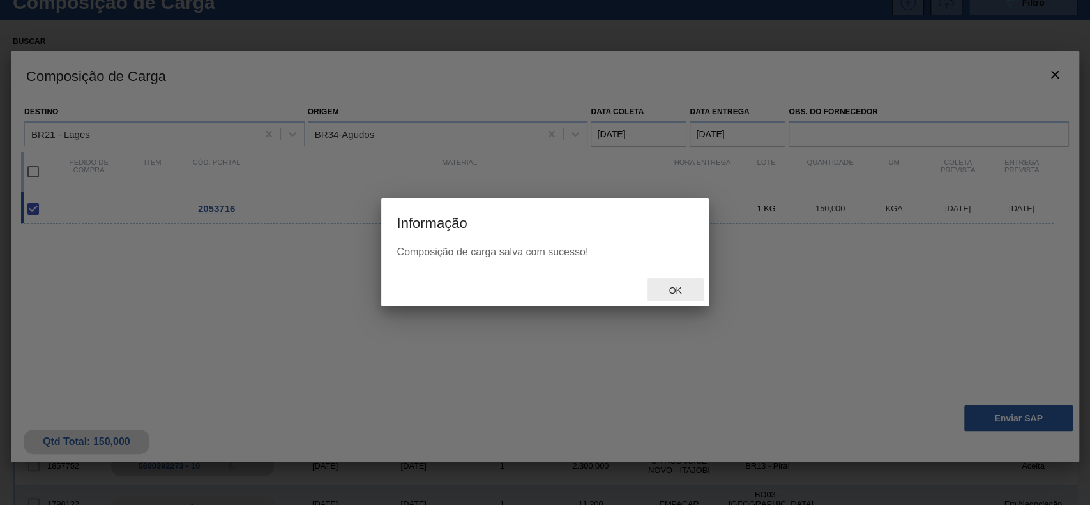
click at [674, 281] on div "Ok" at bounding box center [675, 290] width 56 height 24
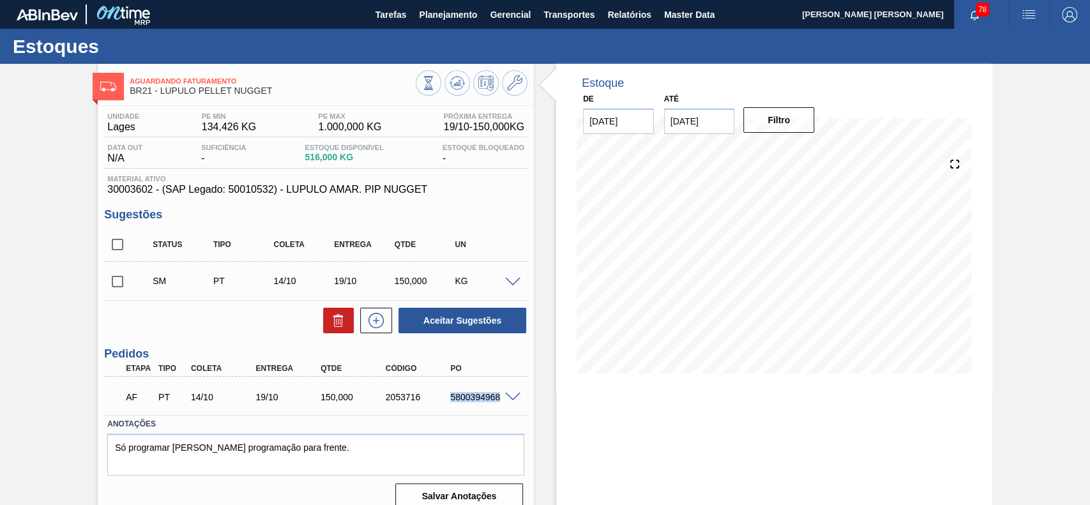
drag, startPoint x: 450, startPoint y: 397, endPoint x: 501, endPoint y: 400, distance: 51.2
click at [501, 400] on div "AF PT 14/10 19/10 150,000 2053716 5800394968" at bounding box center [315, 396] width 423 height 32
copy div "5800394968"
click at [494, 400] on div "5800394968" at bounding box center [483, 397] width 72 height 10
drag, startPoint x: 446, startPoint y: 395, endPoint x: 499, endPoint y: 403, distance: 52.9
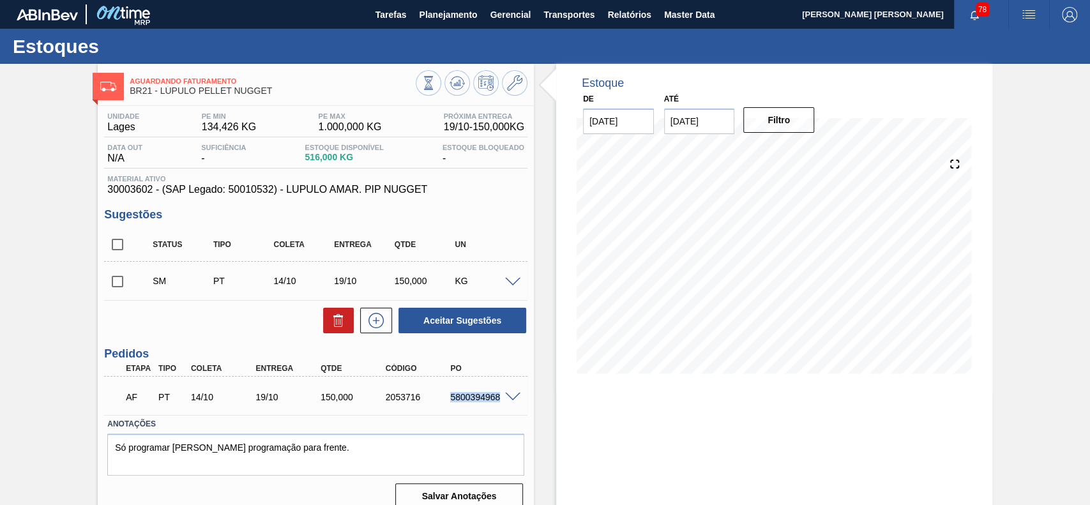
click at [499, 403] on div "AF PT 14/10 19/10 150,000 2053716 5800394968" at bounding box center [311, 396] width 389 height 26
copy div "5800394968"
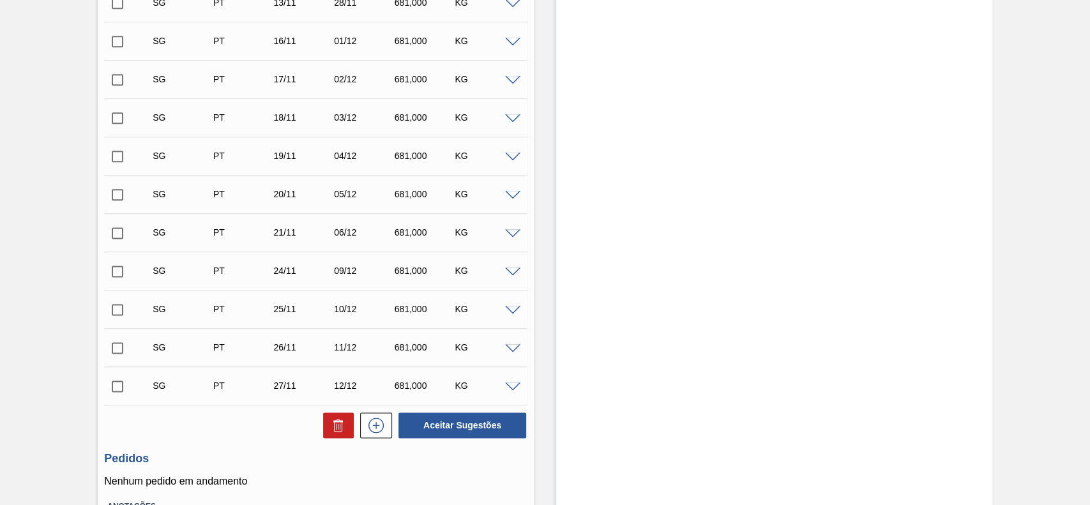
scroll to position [1105, 0]
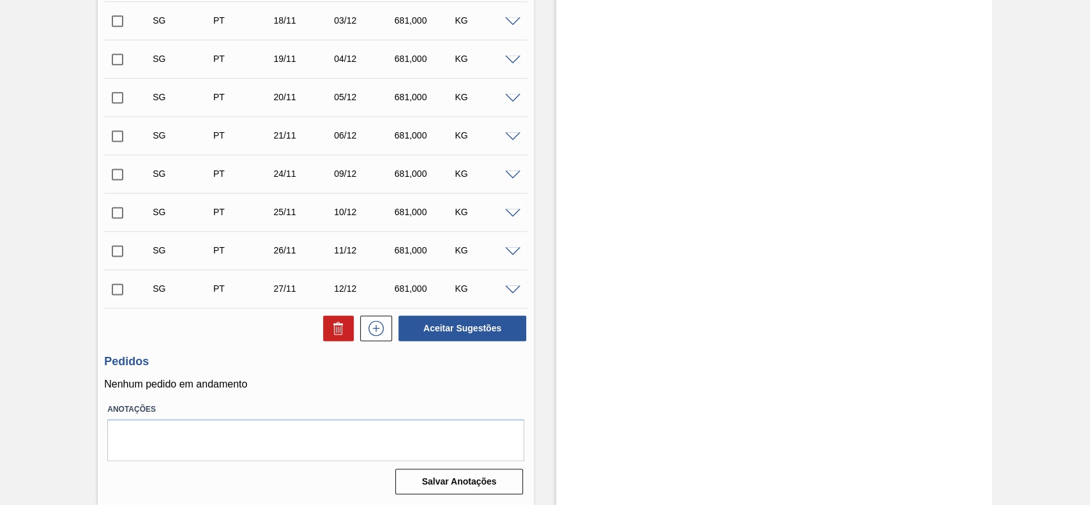
click at [515, 287] on span at bounding box center [512, 290] width 15 height 10
